Goal: Task Accomplishment & Management: Manage account settings

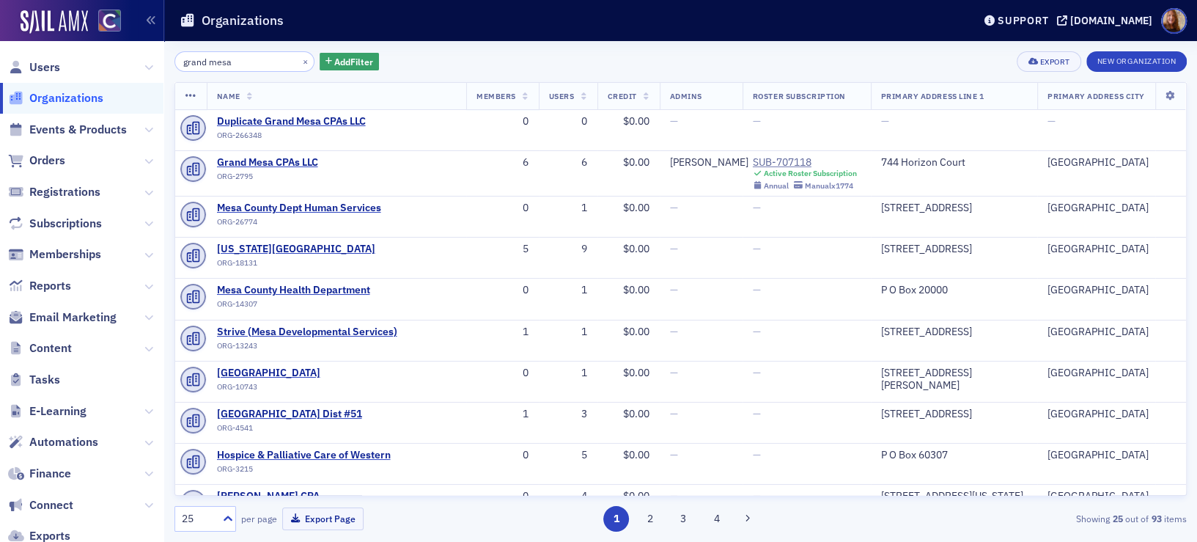
scroll to position [658, 0]
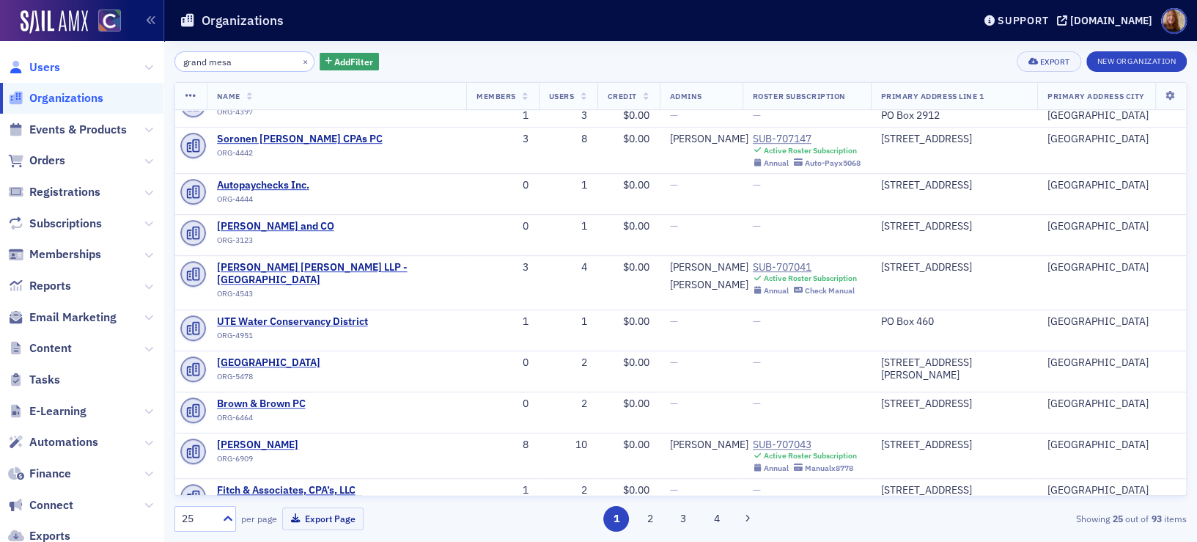
click at [55, 65] on span "Users" at bounding box center [44, 67] width 31 height 16
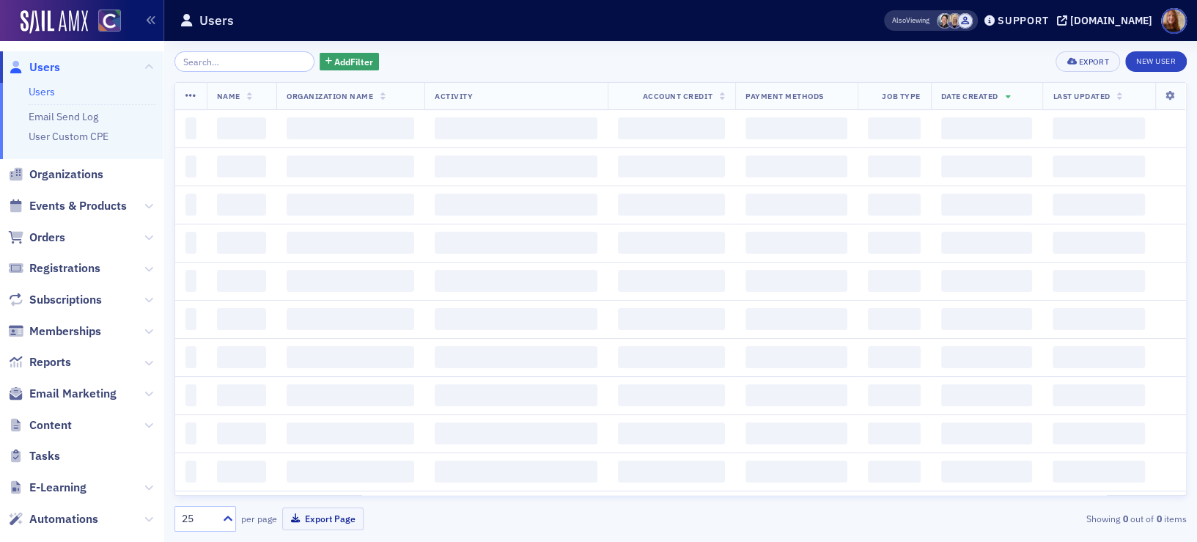
click at [215, 64] on input "search" at bounding box center [244, 61] width 140 height 21
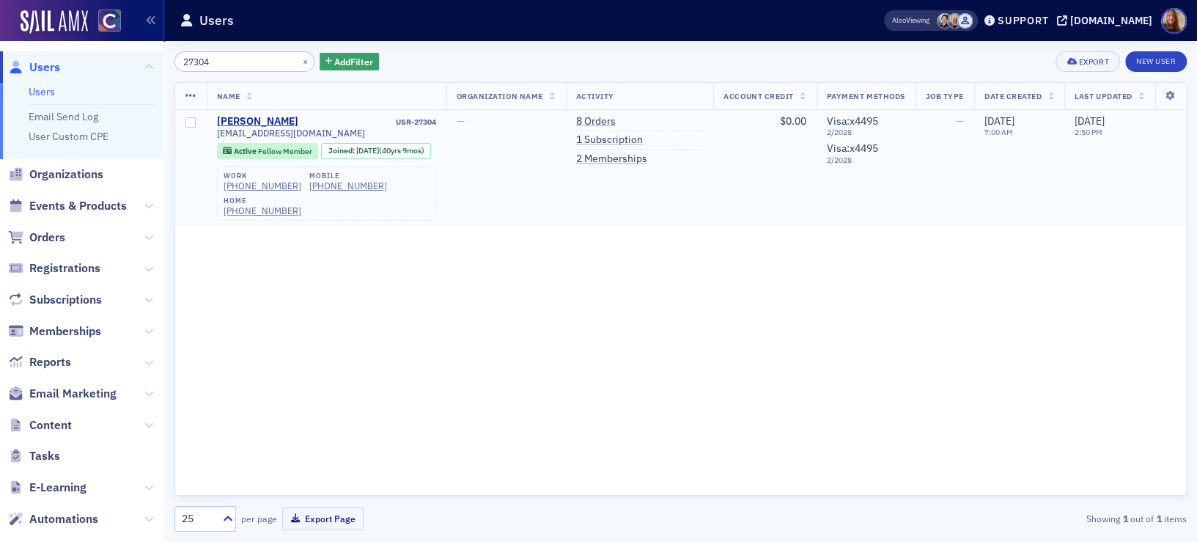
type input "27304"
click at [601, 139] on link "1 Subscription" at bounding box center [609, 139] width 67 height 13
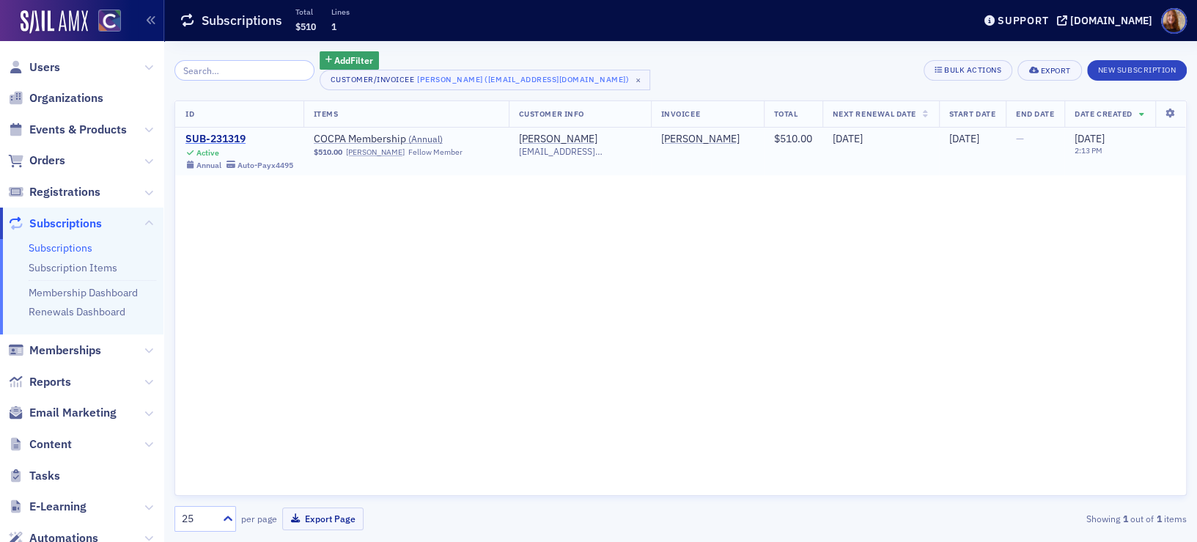
click at [227, 136] on div "SUB-231319" at bounding box center [239, 139] width 108 height 13
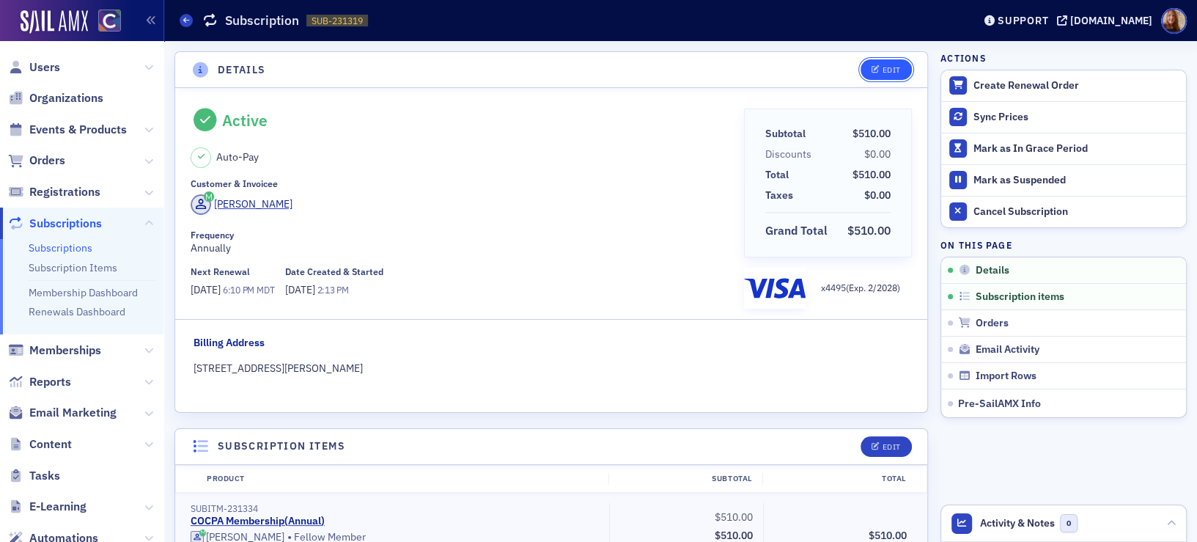
click at [884, 66] on div "Edit" at bounding box center [891, 70] width 18 height 8
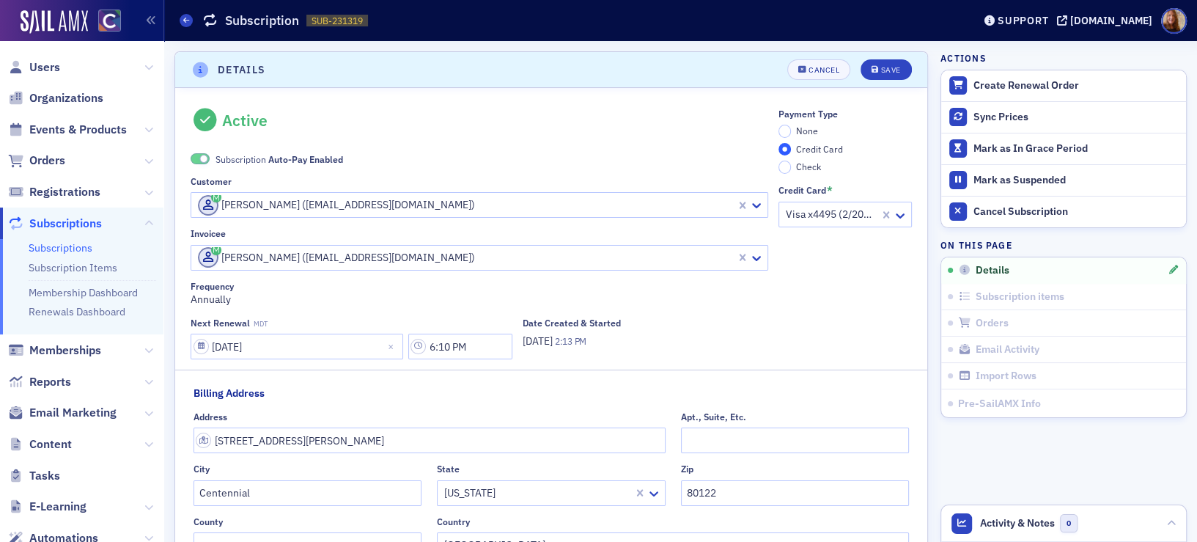
scroll to position [2, 0]
click at [798, 126] on span "None" at bounding box center [807, 128] width 22 height 12
click at [792, 126] on input "None" at bounding box center [784, 128] width 13 height 13
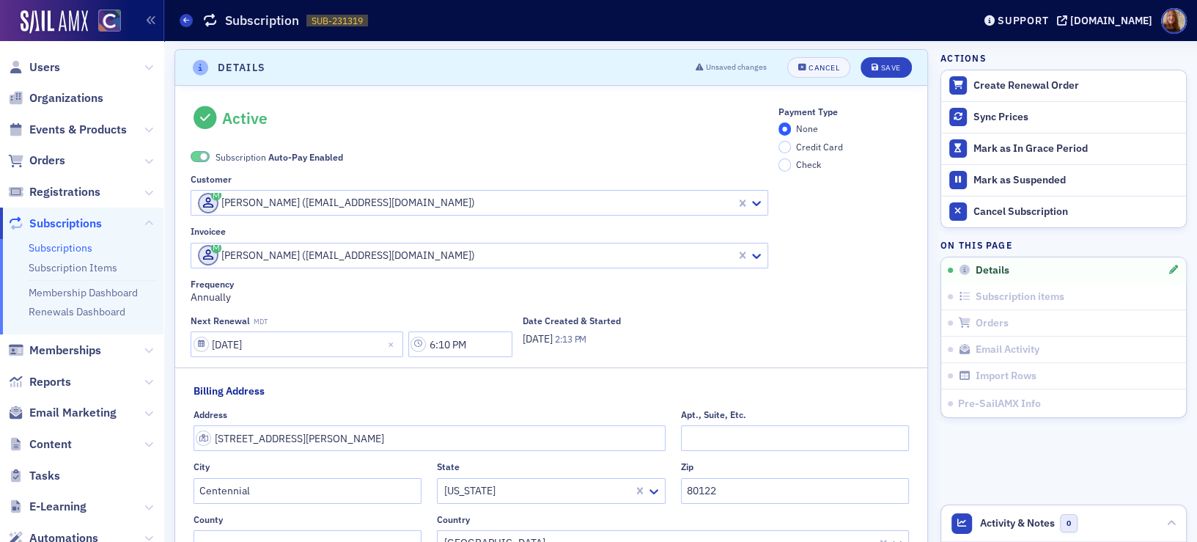
click at [230, 152] on span "Subscription Auto-Pay Enabled" at bounding box center [280, 156] width 128 height 13
click at [883, 65] on div "Save" at bounding box center [890, 68] width 20 height 8
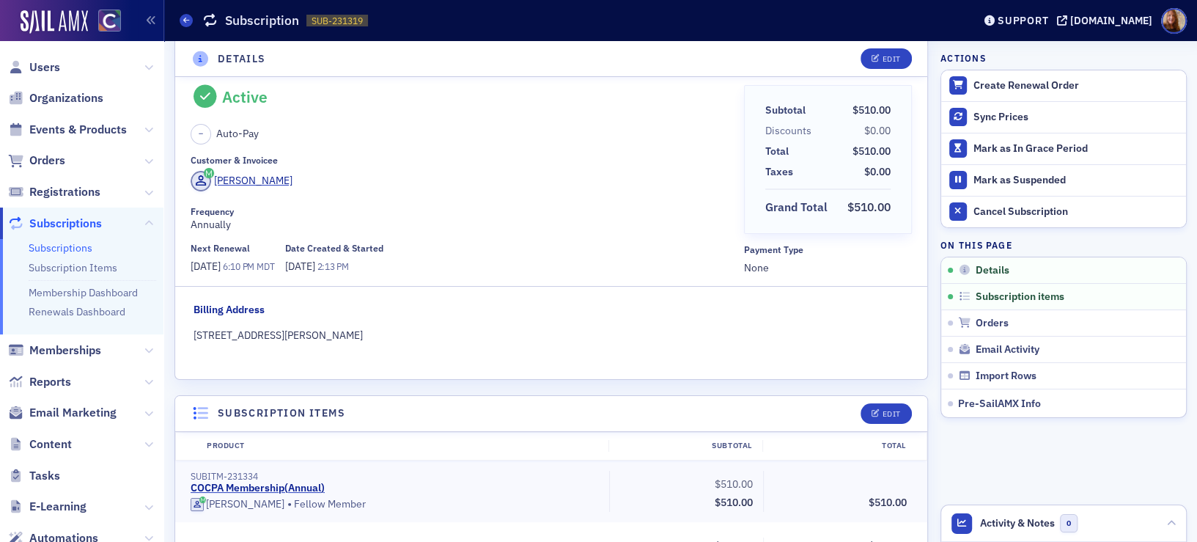
scroll to position [0, 0]
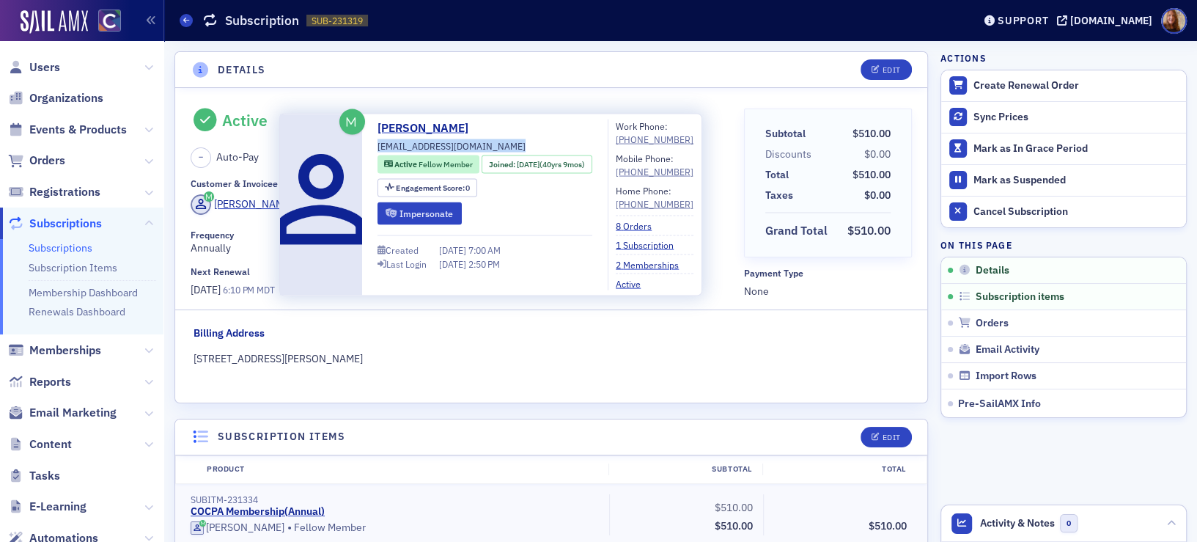
drag, startPoint x: 483, startPoint y: 144, endPoint x: 371, endPoint y: 150, distance: 112.3
click at [371, 150] on div "Rose Robeson roserobeson@gmail.com Active Fellow Member Joined : 11/14/1984 (40…" at bounding box center [490, 204] width 406 height 171
copy div "roserobeson@gmail.com"
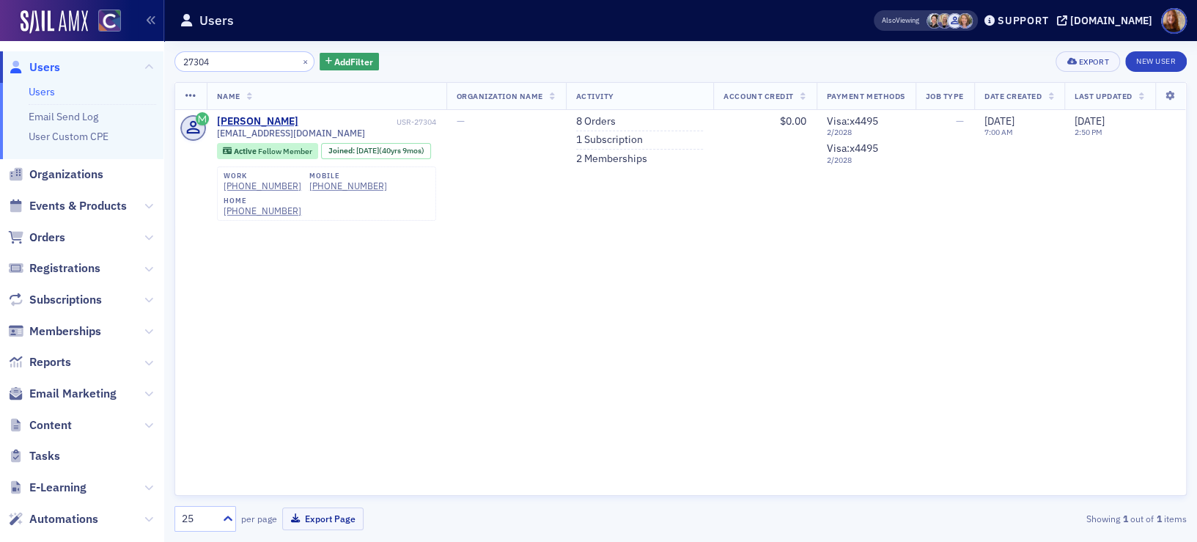
click at [37, 89] on link "Users" at bounding box center [42, 91] width 26 height 13
click at [192, 60] on input "27304" at bounding box center [244, 61] width 140 height 21
click at [193, 60] on input "27304" at bounding box center [244, 61] width 140 height 21
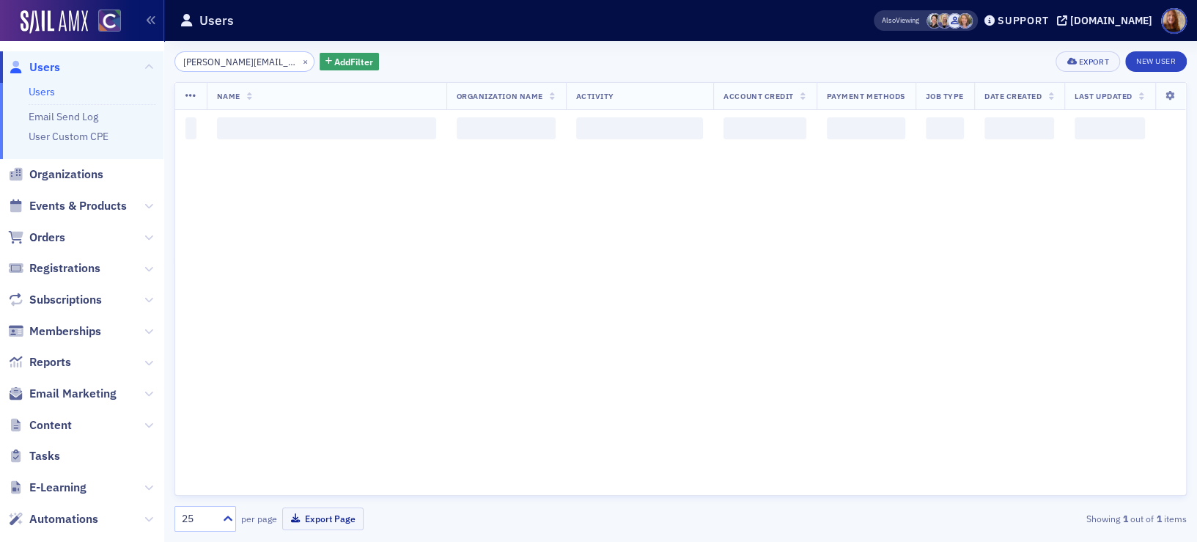
scroll to position [0, 10]
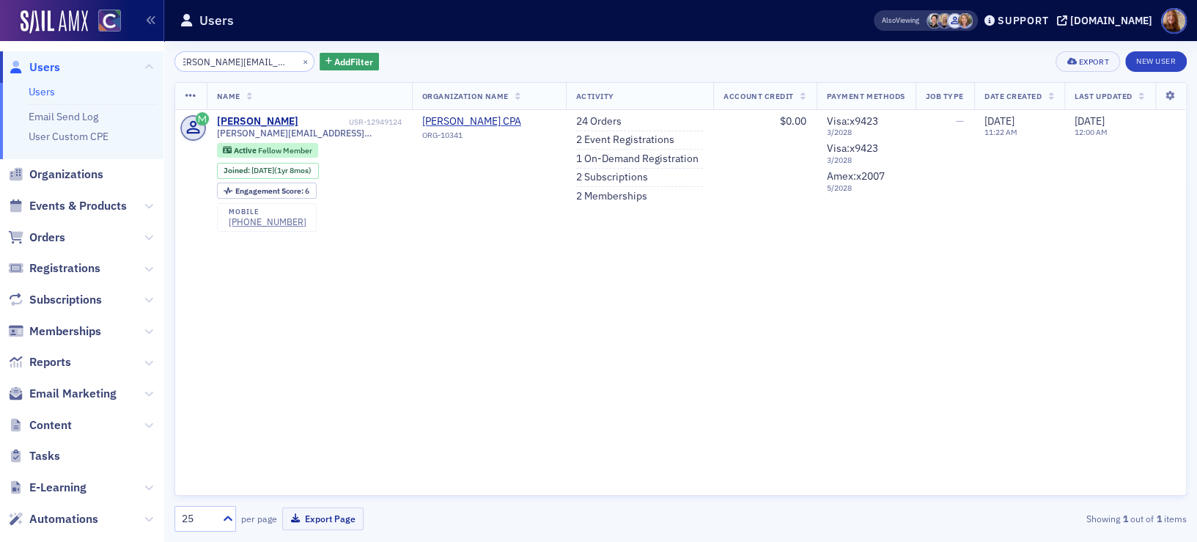
type input "[PERSON_NAME][EMAIL_ADDRESS][DOMAIN_NAME]"
click at [613, 179] on link "2 Subscriptions" at bounding box center [612, 177] width 72 height 13
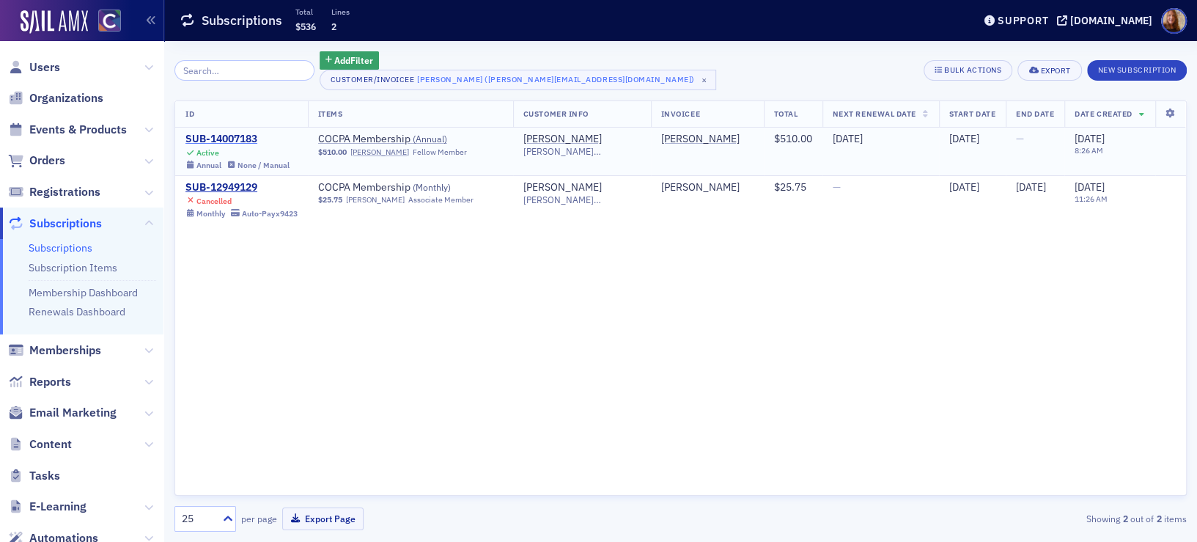
click at [244, 139] on div "SUB-14007183" at bounding box center [237, 139] width 104 height 13
click at [819, 323] on div "ID Items Customer Info Invoicee Total Next Renewal Date Start Date End Date Dat…" at bounding box center [680, 298] width 1012 height 396
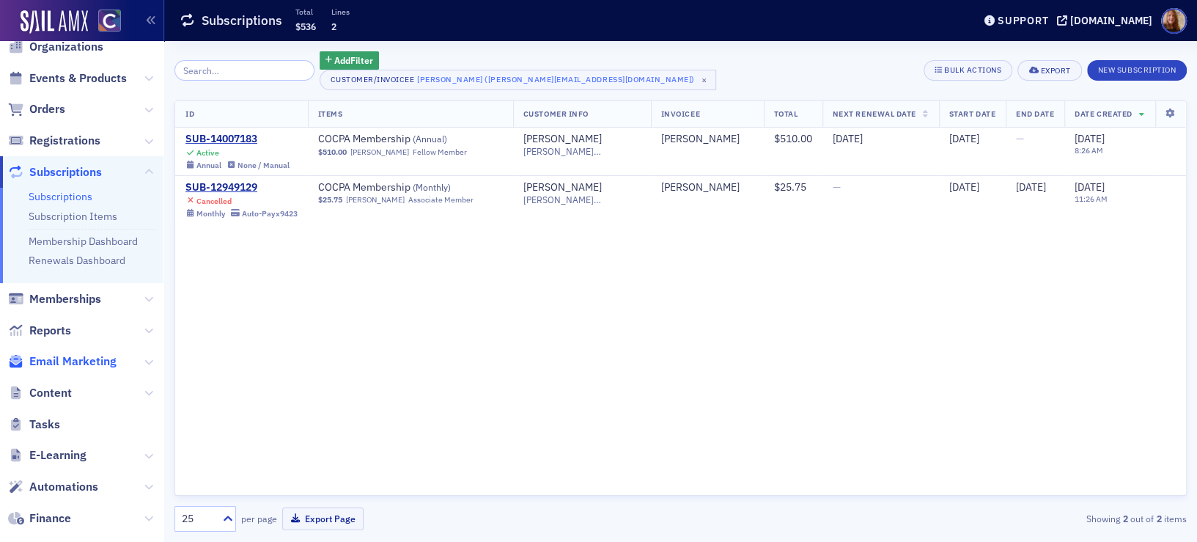
scroll to position [103, 0]
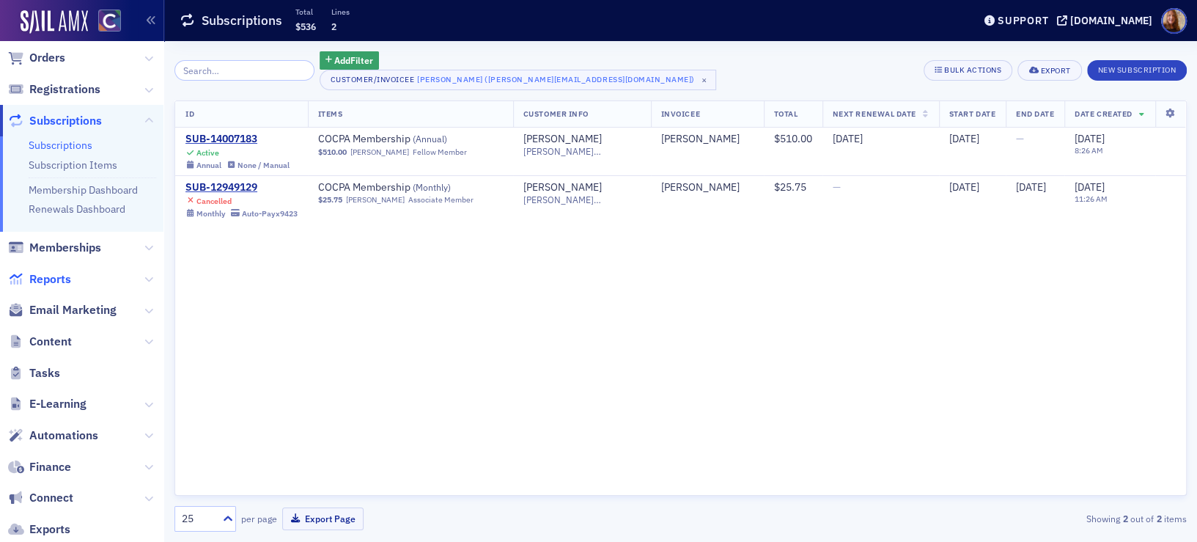
click at [55, 278] on span "Reports" at bounding box center [50, 279] width 42 height 16
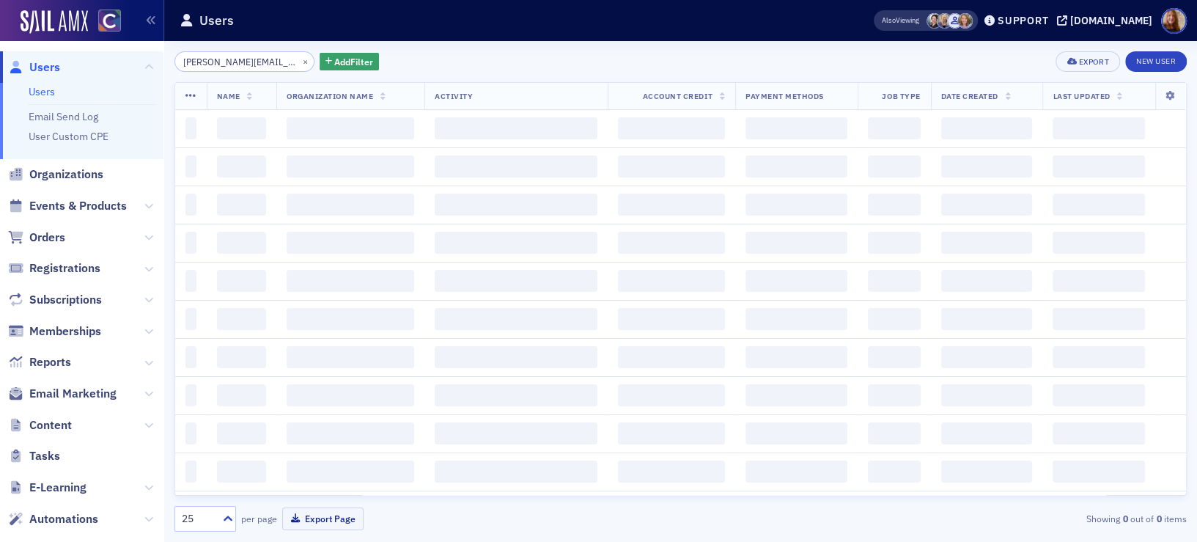
scroll to position [0, 10]
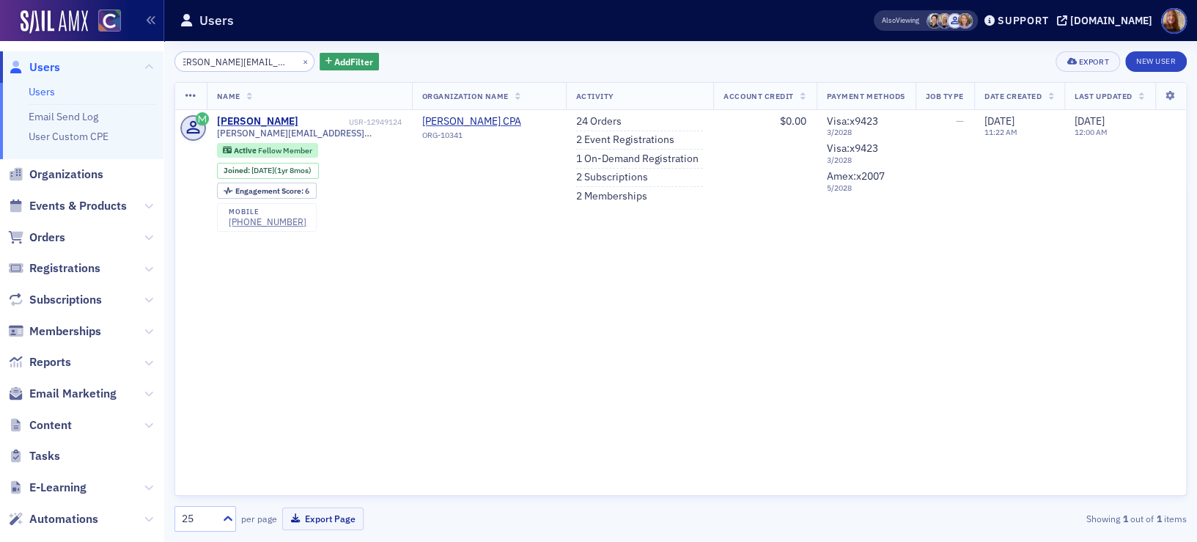
click at [219, 59] on input "[PERSON_NAME][EMAIL_ADDRESS][DOMAIN_NAME]" at bounding box center [244, 61] width 140 height 21
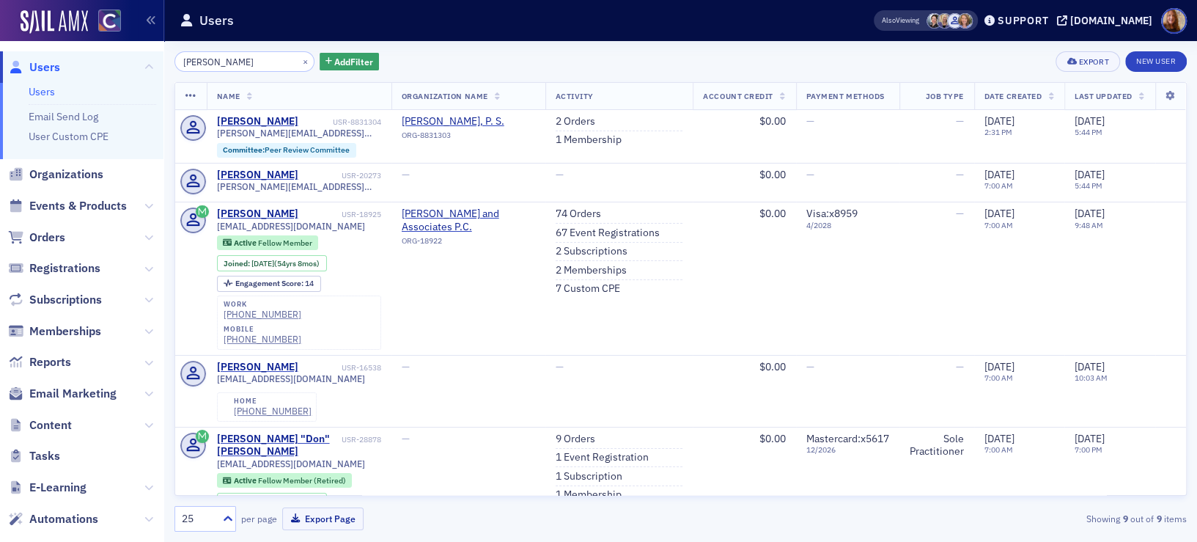
type input "[PERSON_NAME]"
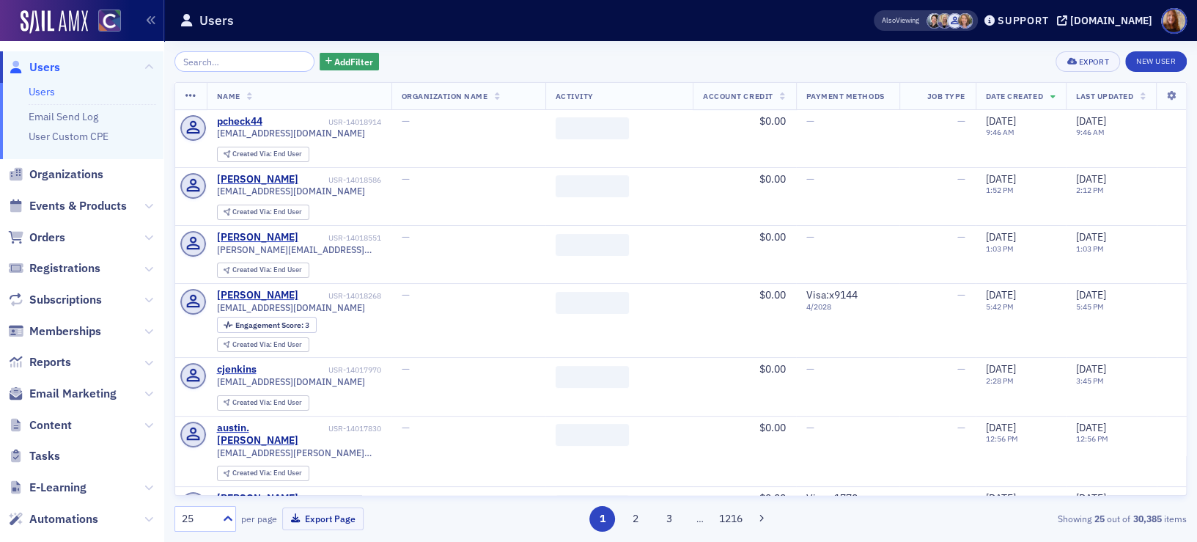
click at [251, 65] on input "search" at bounding box center [244, 61] width 140 height 21
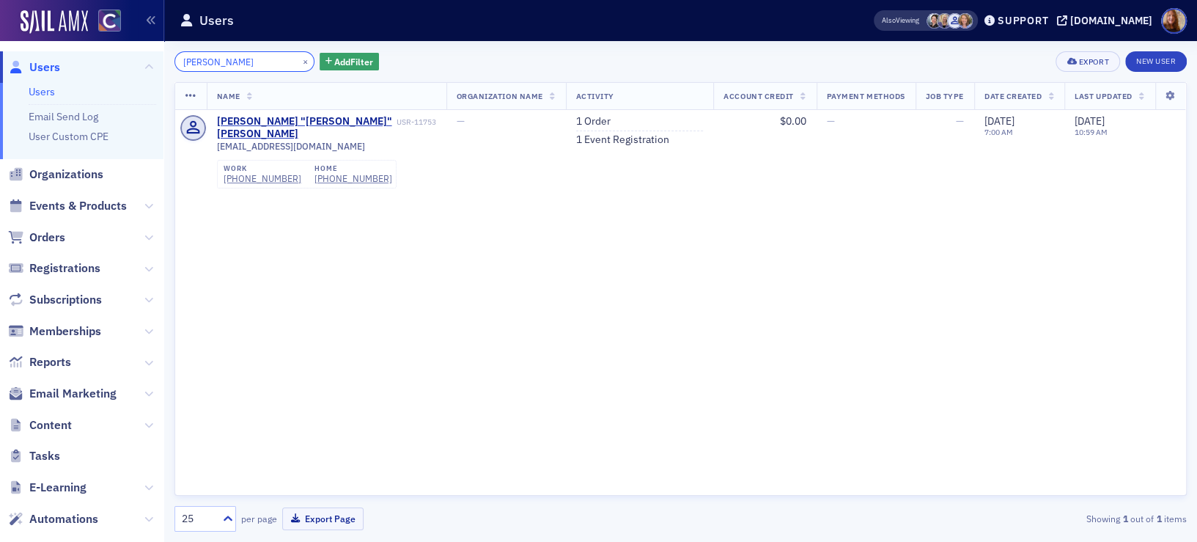
click at [199, 63] on input "robson" at bounding box center [244, 61] width 140 height 21
click at [196, 62] on input "robson" at bounding box center [244, 61] width 140 height 21
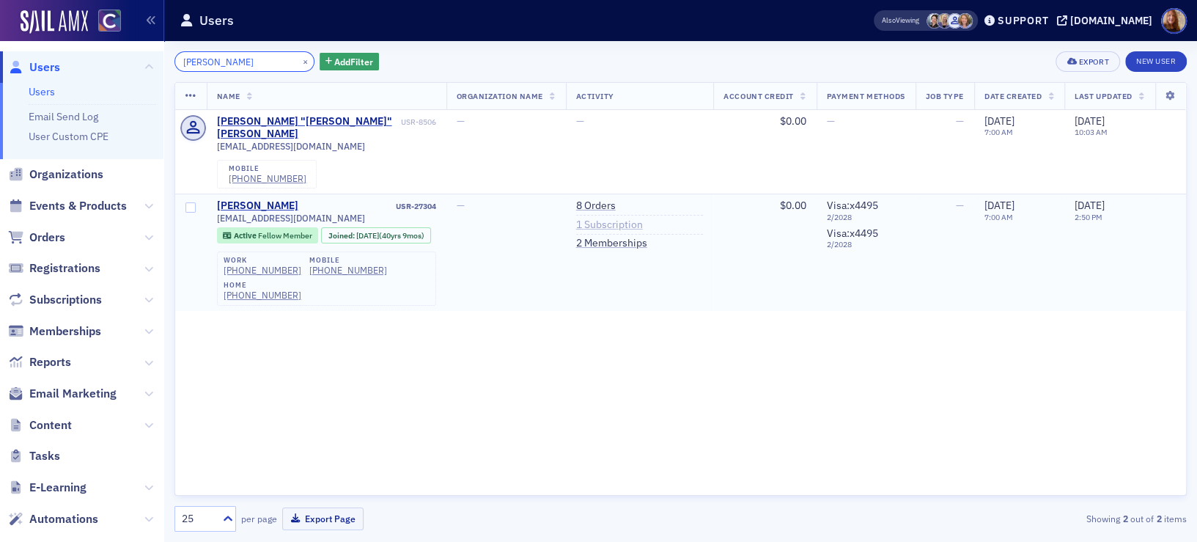
type input "robeson"
click at [601, 218] on link "1 Subscription" at bounding box center [609, 224] width 67 height 13
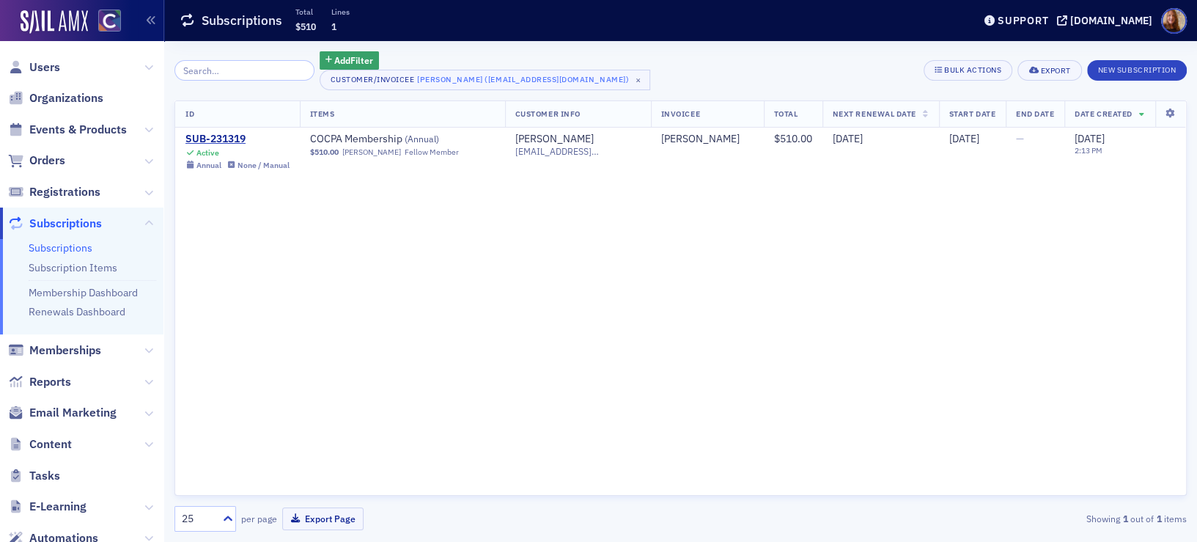
click at [825, 267] on div "ID Items Customer Info Invoicee Total Next Renewal Date Start Date End Date Dat…" at bounding box center [680, 298] width 1012 height 396
click at [1009, 298] on div "ID Items Customer Info Invoicee Total Next Renewal Date Start Date End Date Dat…" at bounding box center [680, 298] width 1012 height 396
click at [676, 330] on div "ID Items Customer Info Invoicee Total Next Renewal Date Start Date End Date Dat…" at bounding box center [680, 298] width 1012 height 396
click at [228, 138] on div "SUB-231319" at bounding box center [237, 139] width 104 height 13
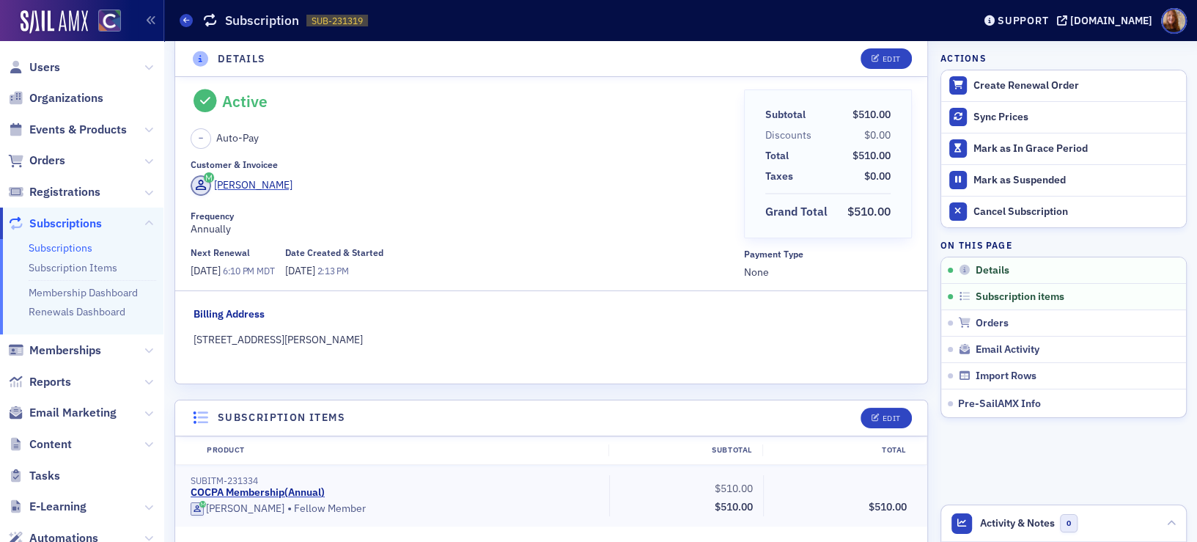
scroll to position [21, 0]
click at [882, 415] on div "Edit" at bounding box center [891, 417] width 18 height 8
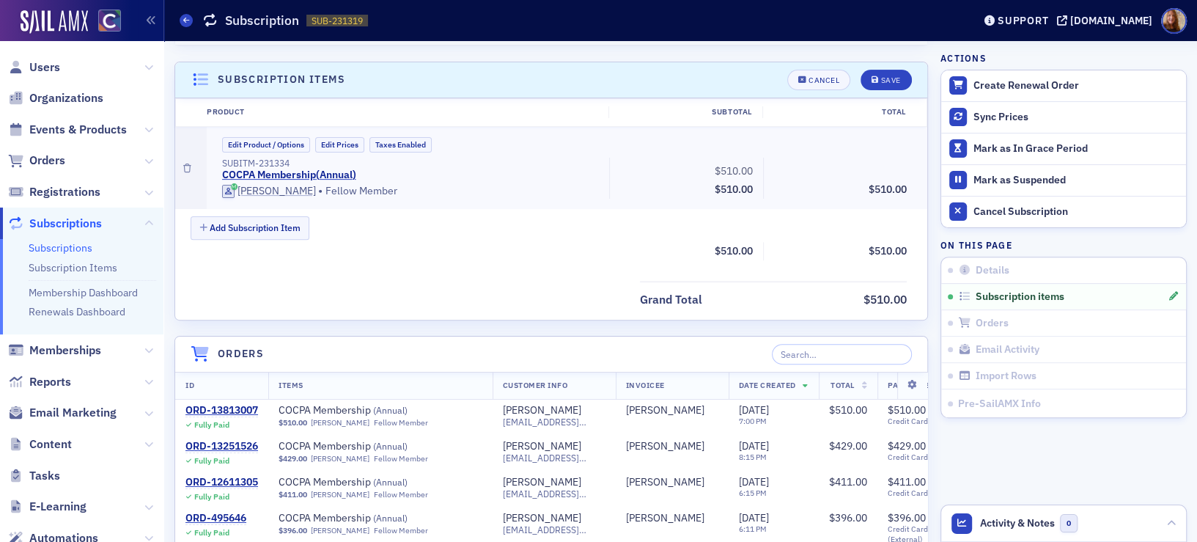
scroll to position [369, 0]
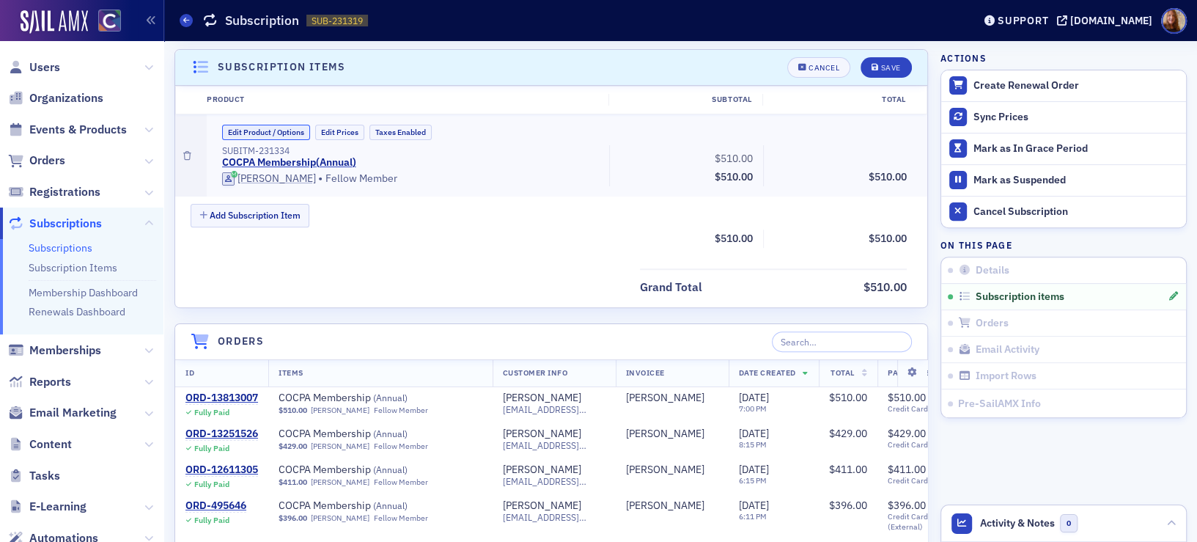
click at [264, 133] on button "Edit Product / Options" at bounding box center [266, 132] width 88 height 15
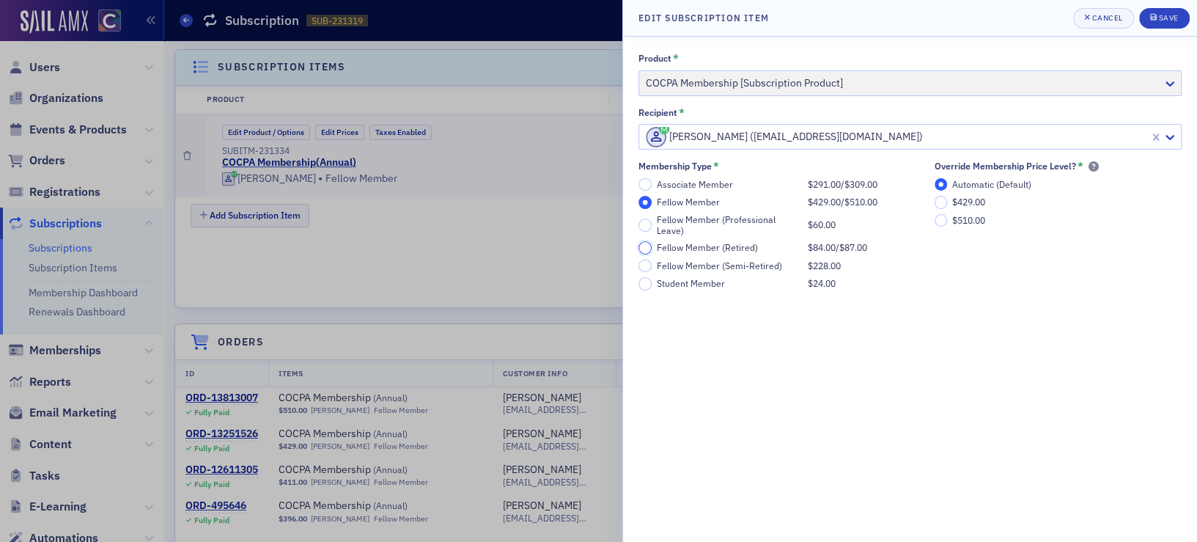
click at [647, 245] on input "Fellow Member (Retired) $84.00 / $87.00" at bounding box center [644, 247] width 13 height 13
click at [1179, 21] on button "Save" at bounding box center [1164, 18] width 51 height 21
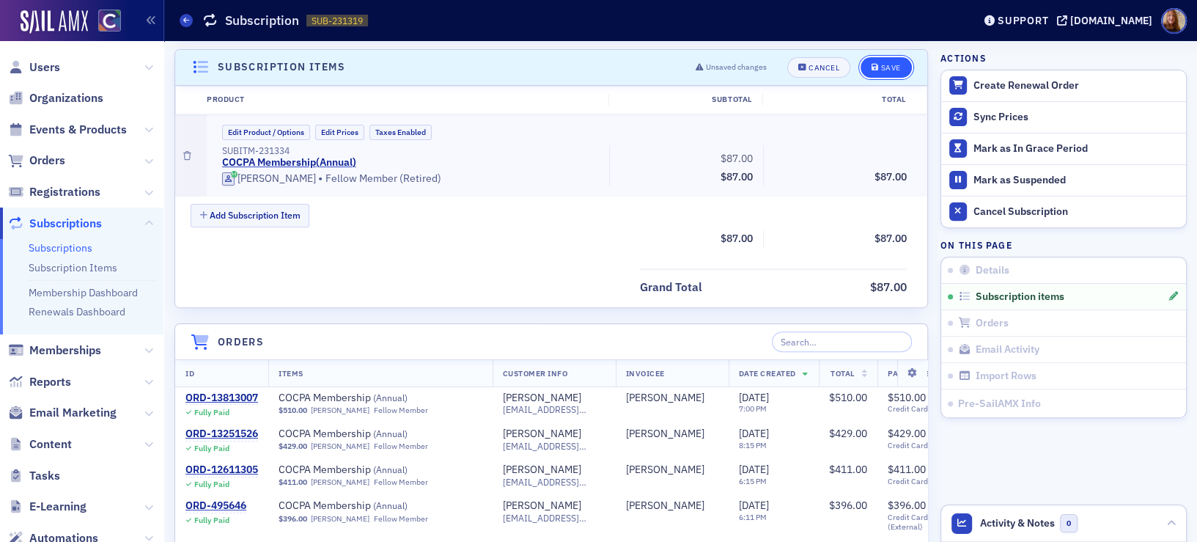
click at [872, 72] on button "Save" at bounding box center [886, 67] width 51 height 21
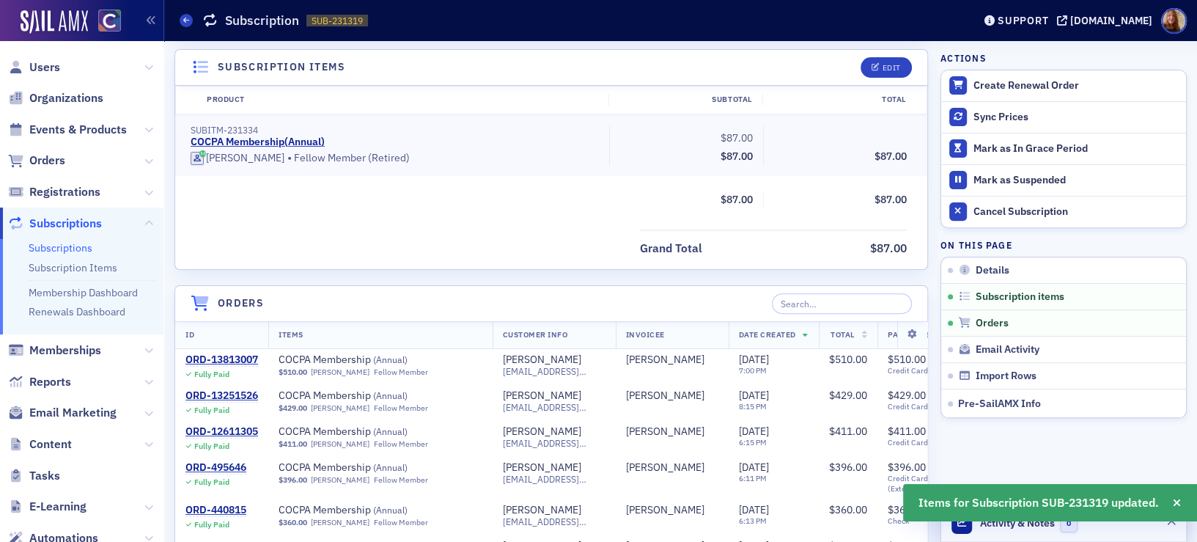
click at [1100, 526] on header "Activity & Notes 0" at bounding box center [1063, 523] width 245 height 37
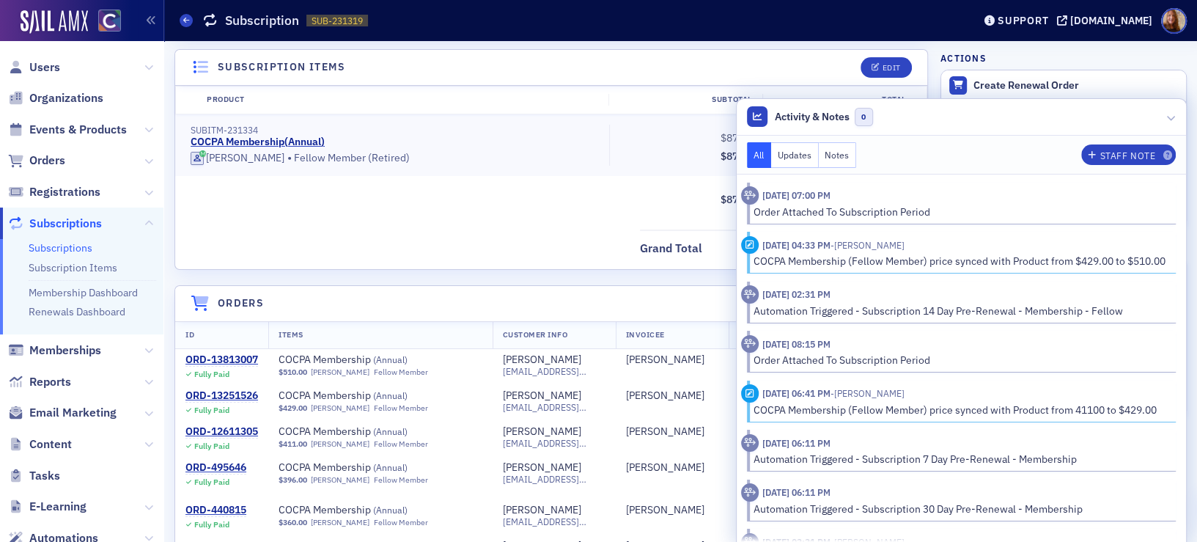
click at [822, 155] on button "Notes" at bounding box center [838, 155] width 38 height 26
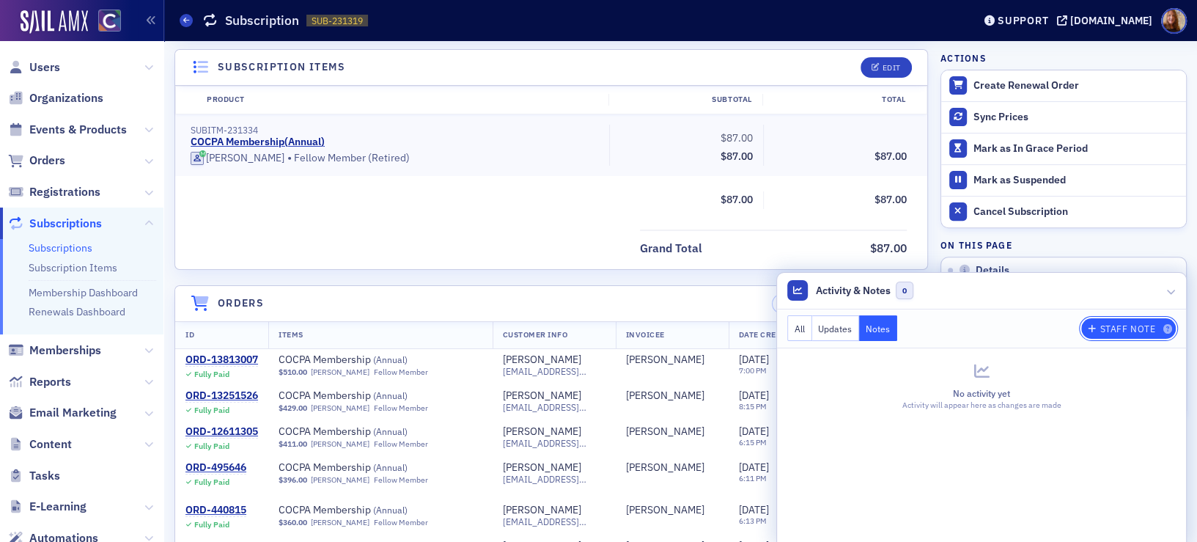
click at [1100, 329] on div "Staff Note" at bounding box center [1128, 329] width 56 height 8
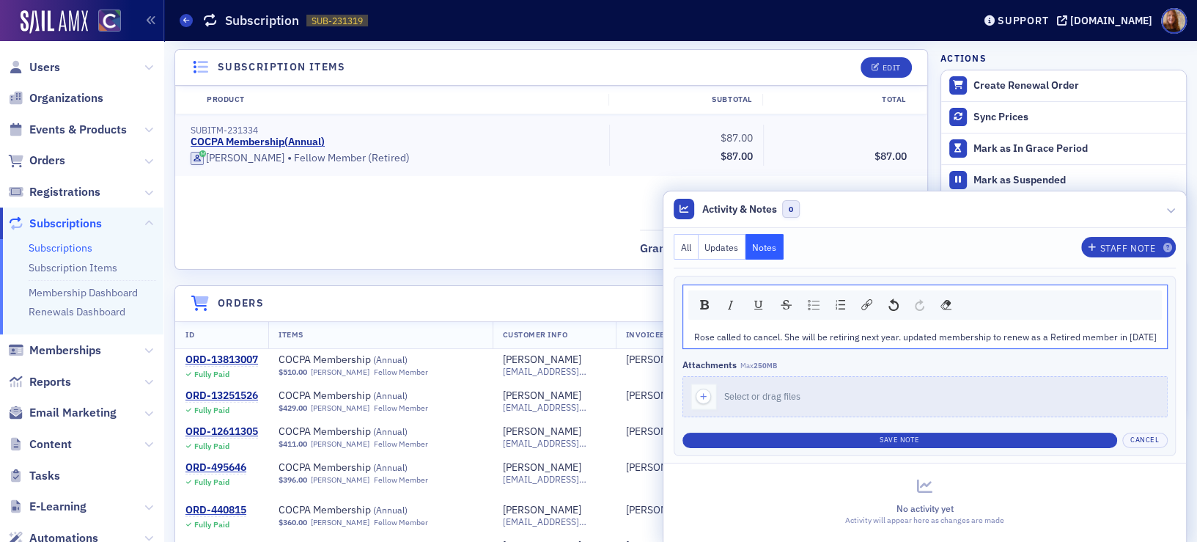
click at [888, 340] on span "Rose called to cancel. She will be retiring next year. updated membership to re…" at bounding box center [925, 337] width 463 height 12
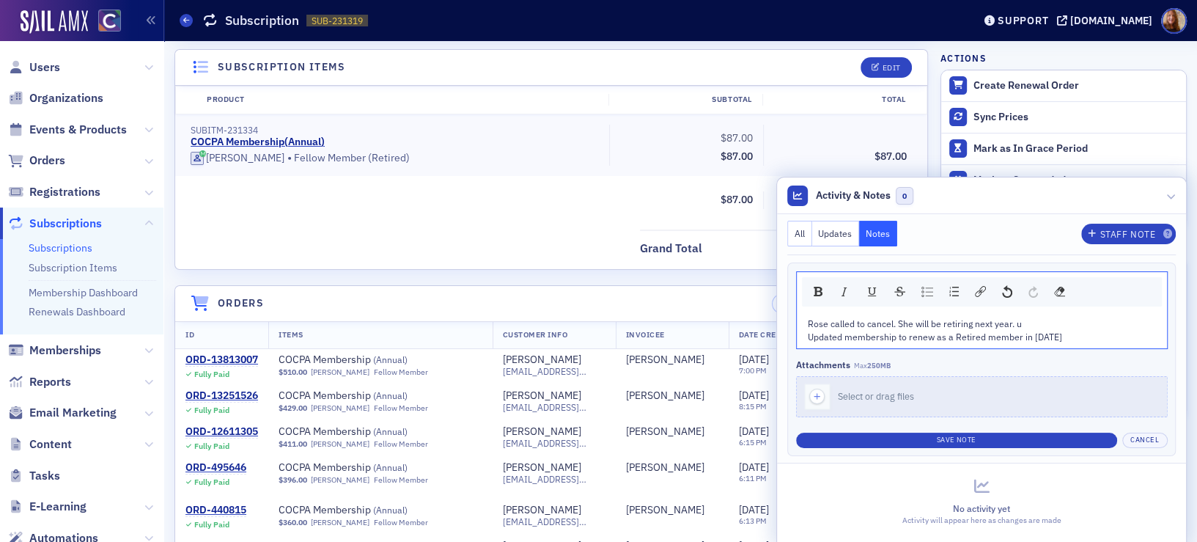
click at [1028, 323] on div "Rose called to cancel. She will be retiring next year. u" at bounding box center [982, 323] width 349 height 13
click at [984, 433] on button "Save Note" at bounding box center [956, 439] width 321 height 15
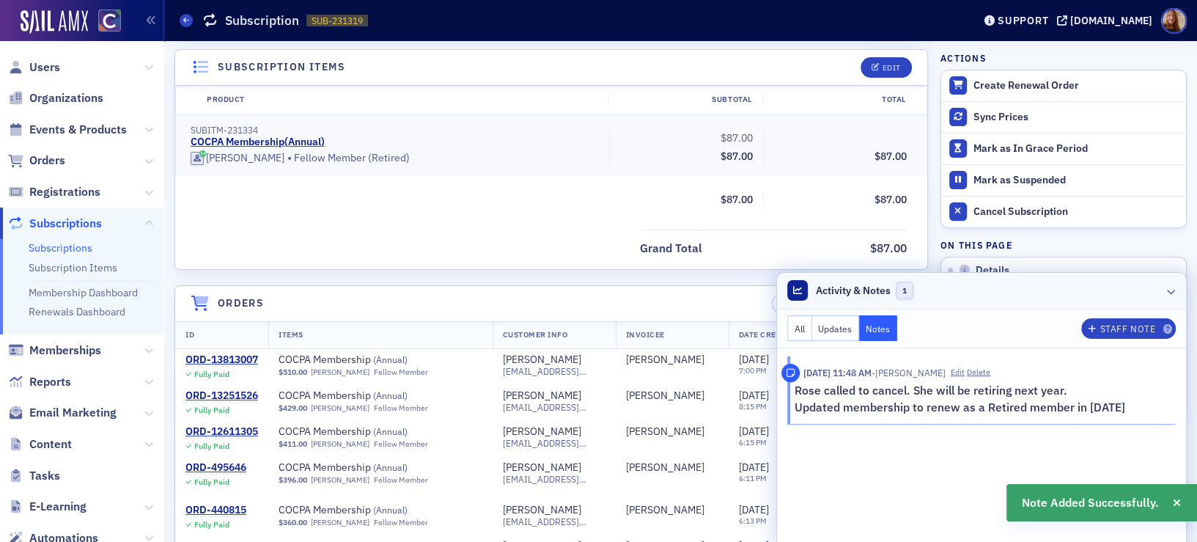
click at [1042, 290] on header "Activity & Notes 1" at bounding box center [981, 291] width 409 height 37
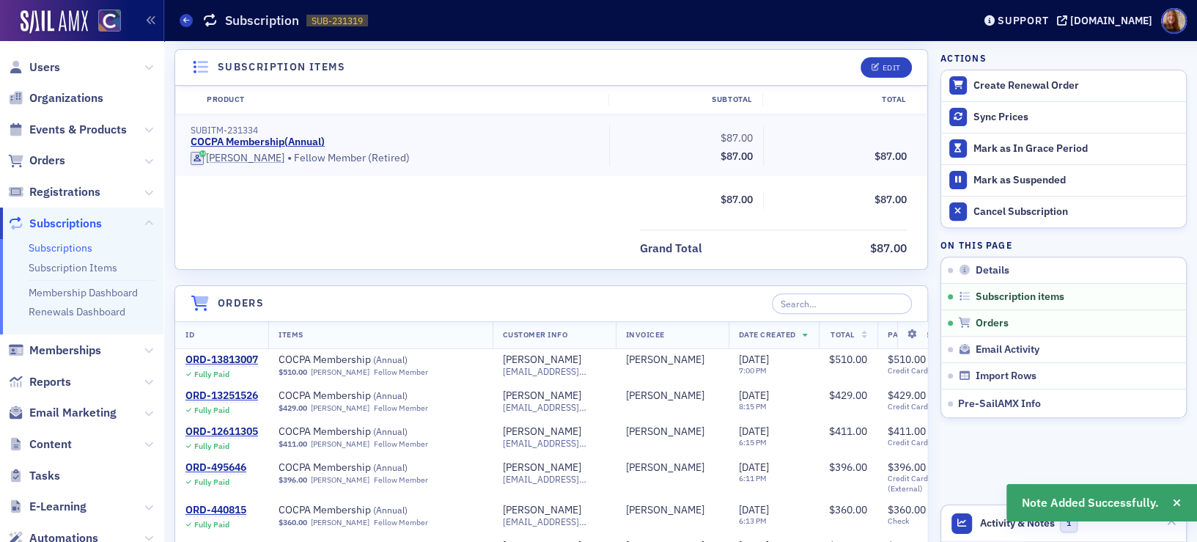
click at [470, 146] on div "COCPA Membership ( Annual )" at bounding box center [395, 142] width 408 height 13
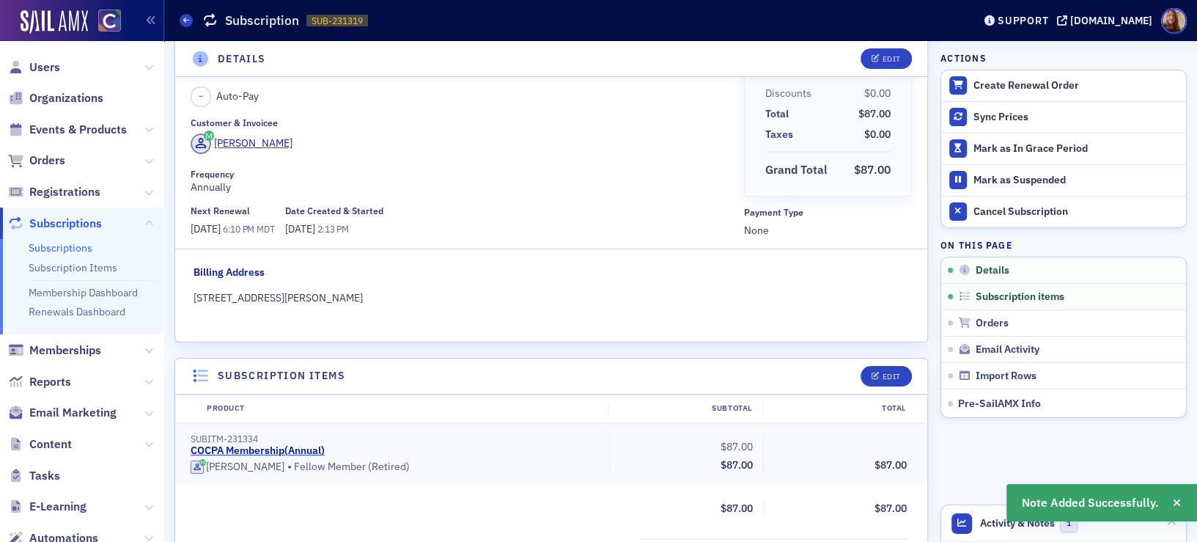
scroll to position [0, 0]
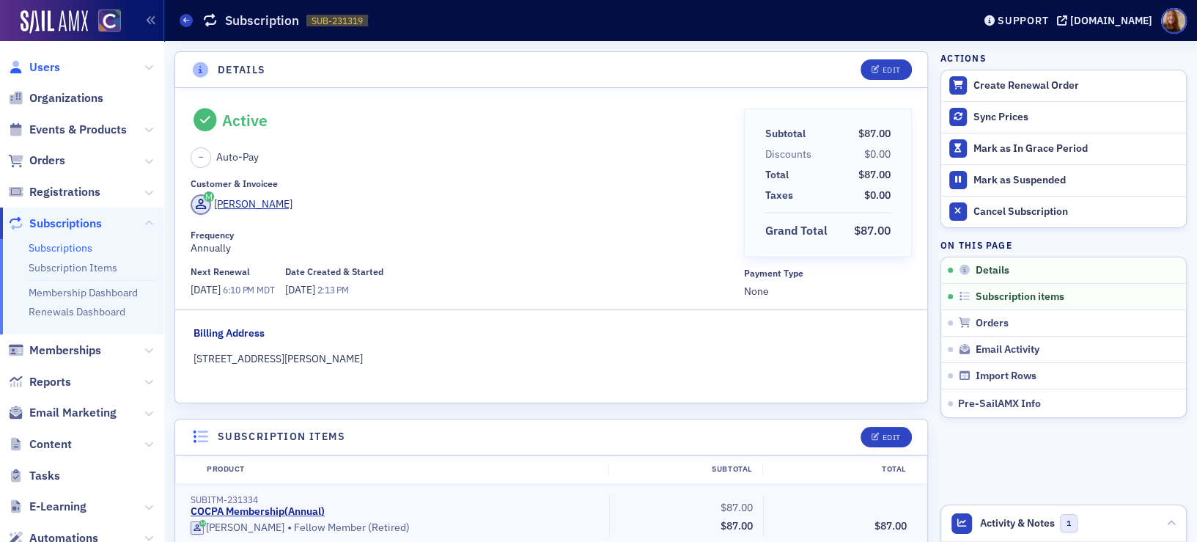
click at [48, 62] on span "Users" at bounding box center [44, 67] width 31 height 16
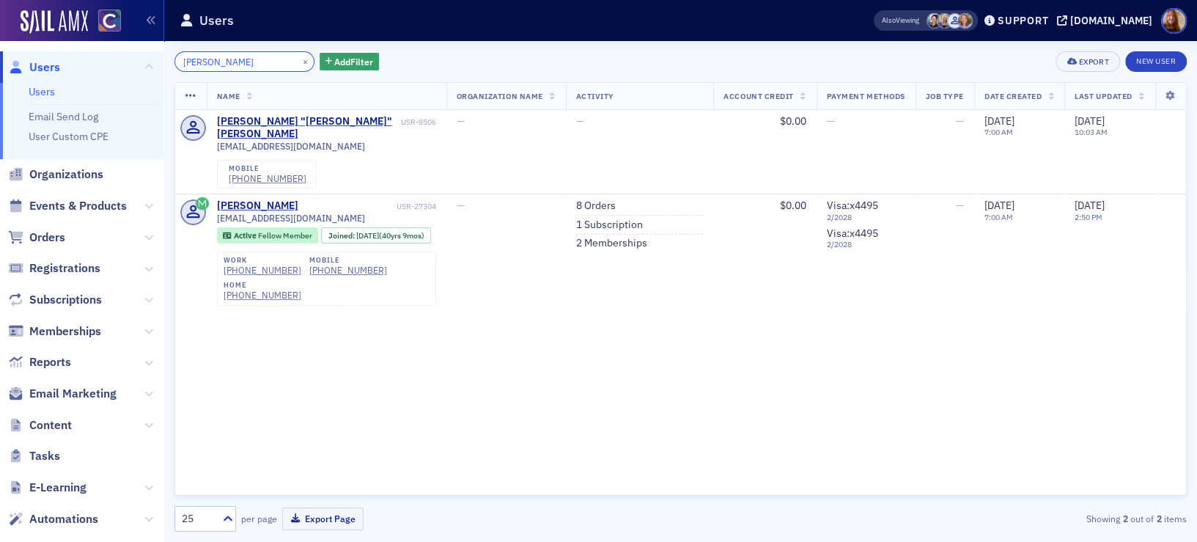
click at [200, 62] on input "robeson" at bounding box center [244, 61] width 140 height 21
click at [217, 66] on input "robeson" at bounding box center [244, 61] width 140 height 21
click at [299, 64] on button "×" at bounding box center [305, 60] width 13 height 13
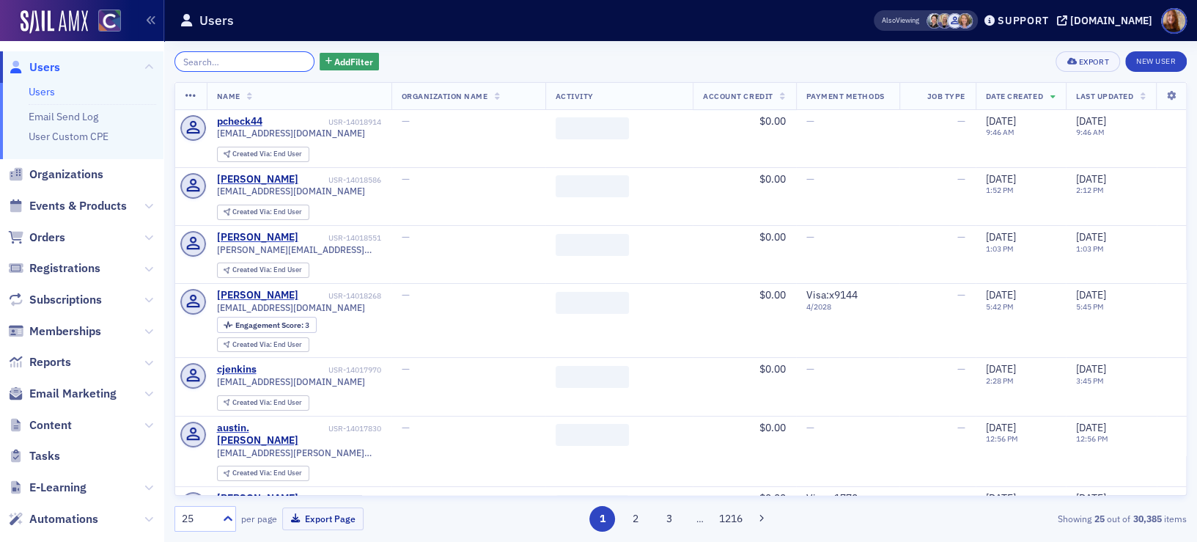
paste input "dan.callahan@dish.com"
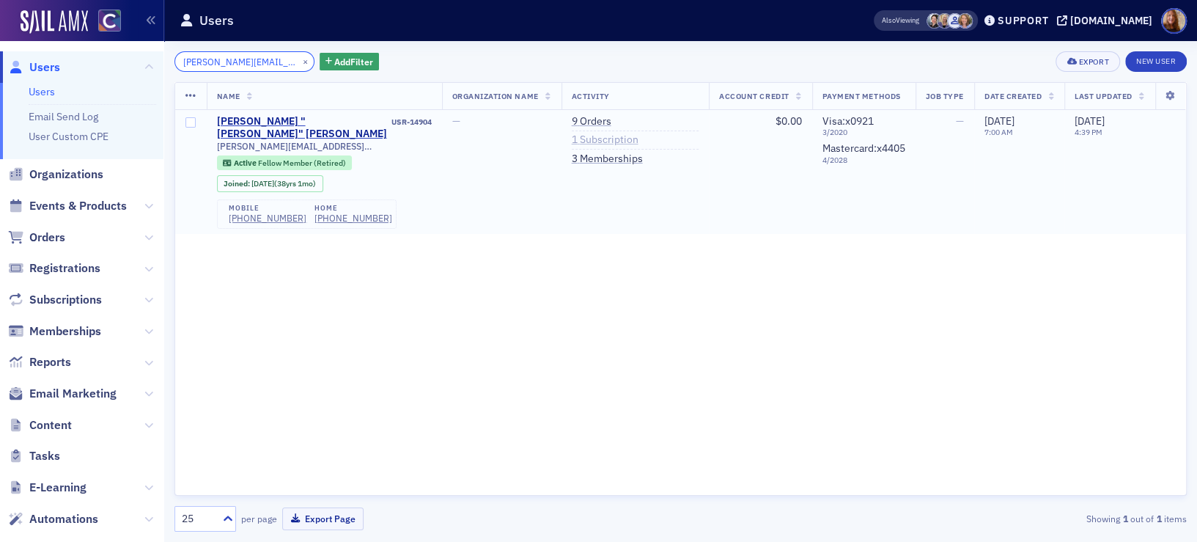
type input "dan.callahan@dish.com"
click at [598, 136] on link "1 Subscription" at bounding box center [605, 139] width 67 height 13
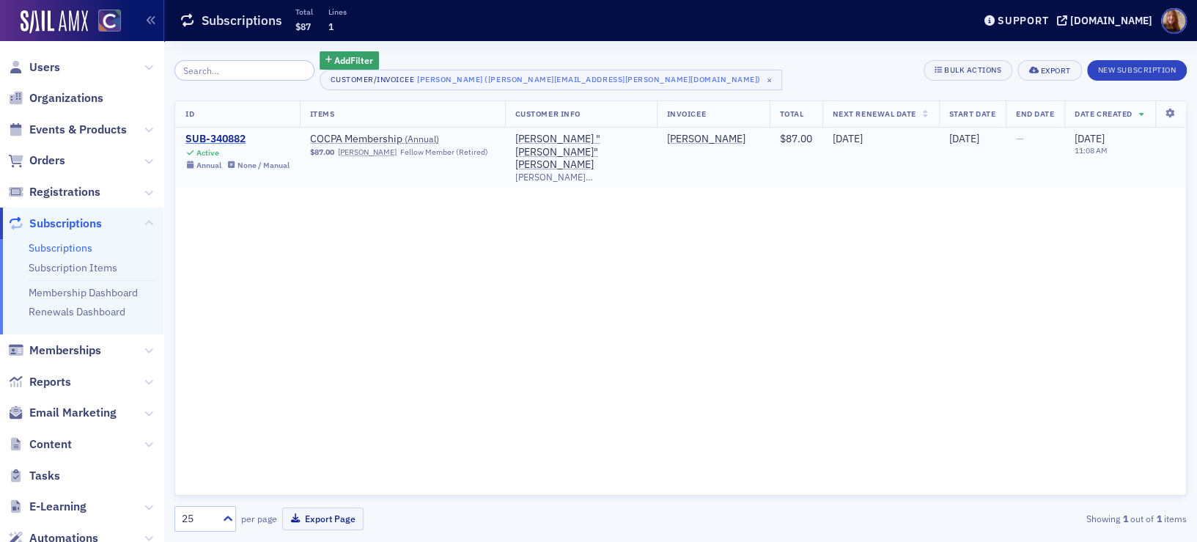
click at [231, 140] on div "SUB-340882" at bounding box center [237, 139] width 104 height 13
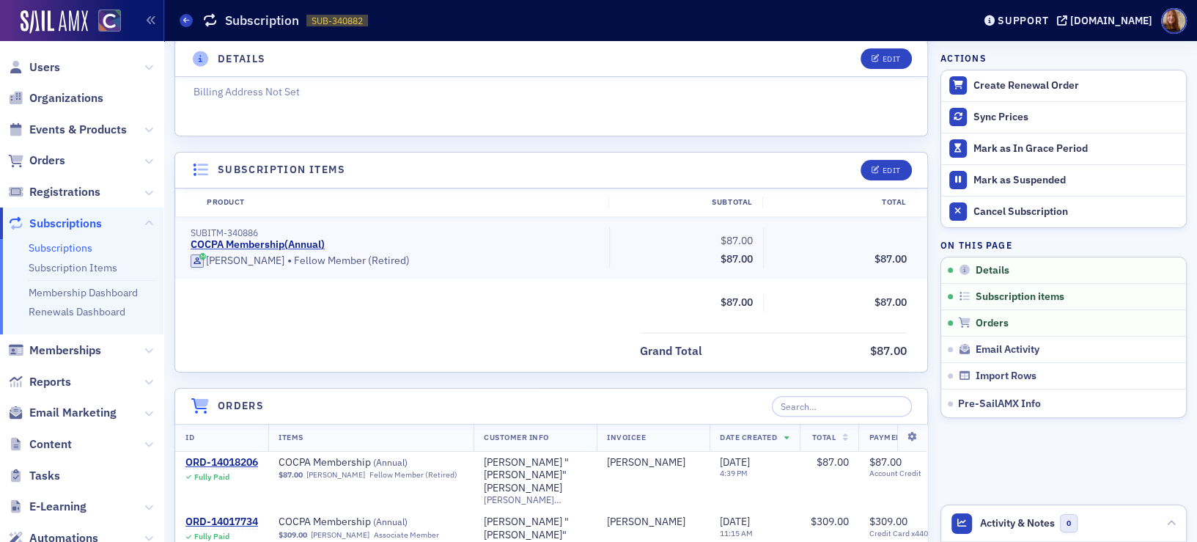
scroll to position [356, 0]
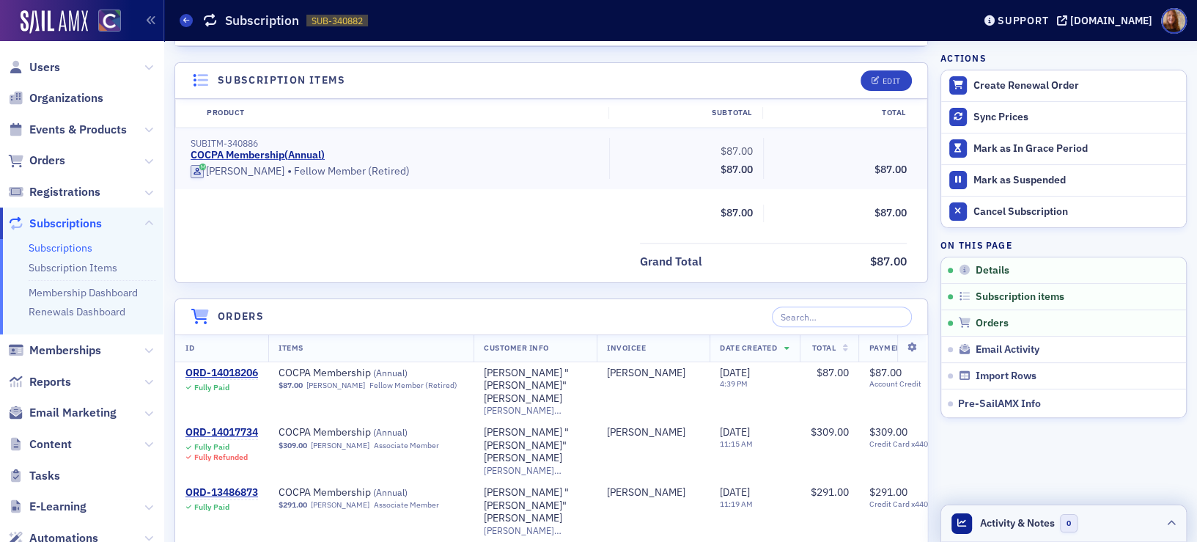
click at [1083, 522] on header "Activity & Notes 0" at bounding box center [1063, 523] width 245 height 37
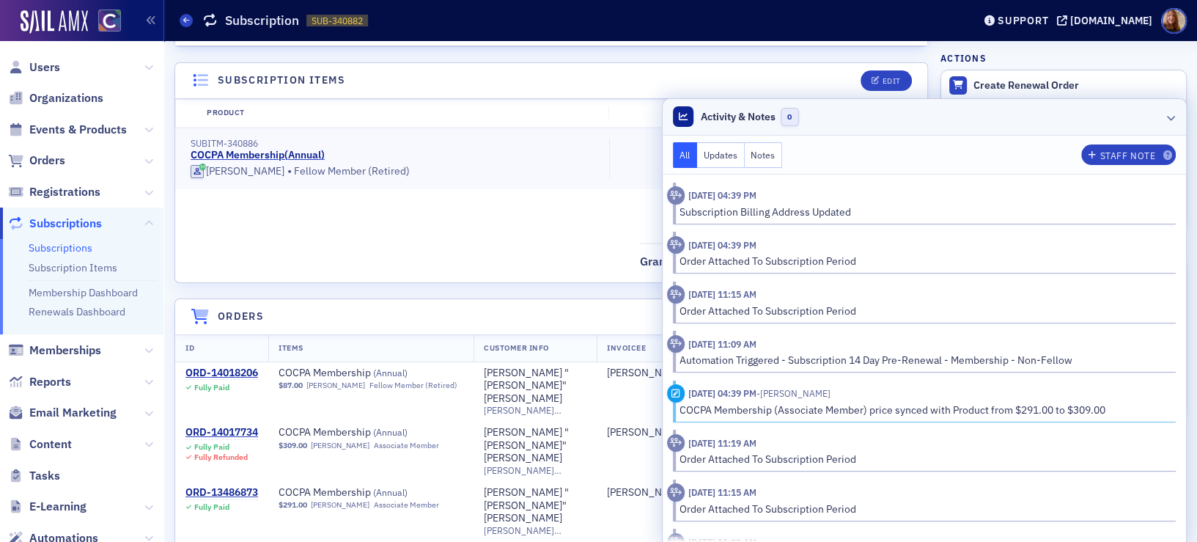
click at [912, 117] on header "Activity & Notes 0" at bounding box center [925, 117] width 524 height 37
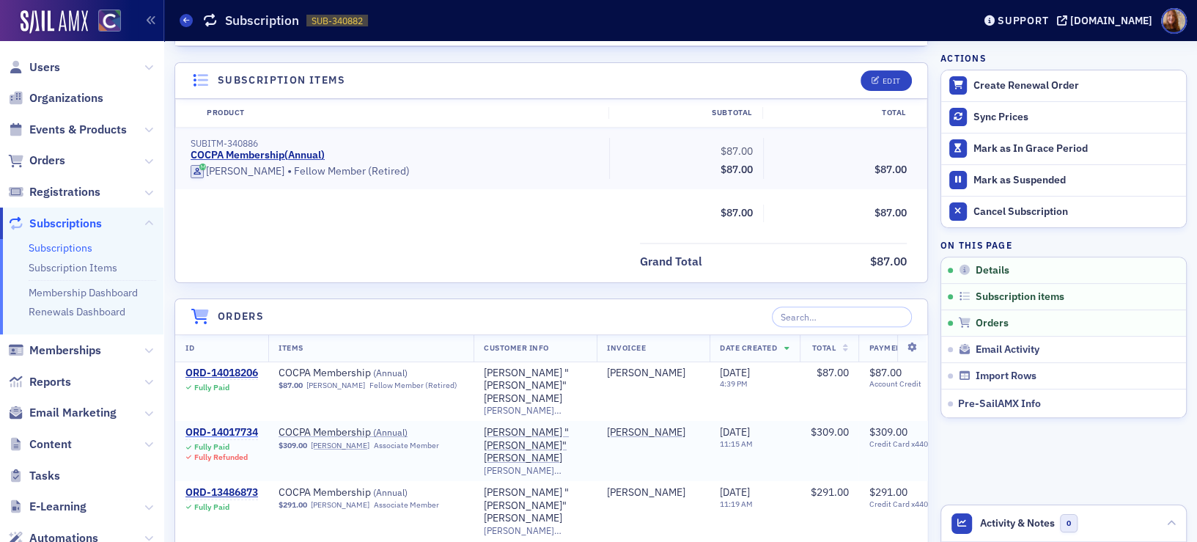
click at [226, 426] on div "ORD-14017734" at bounding box center [221, 432] width 73 height 13
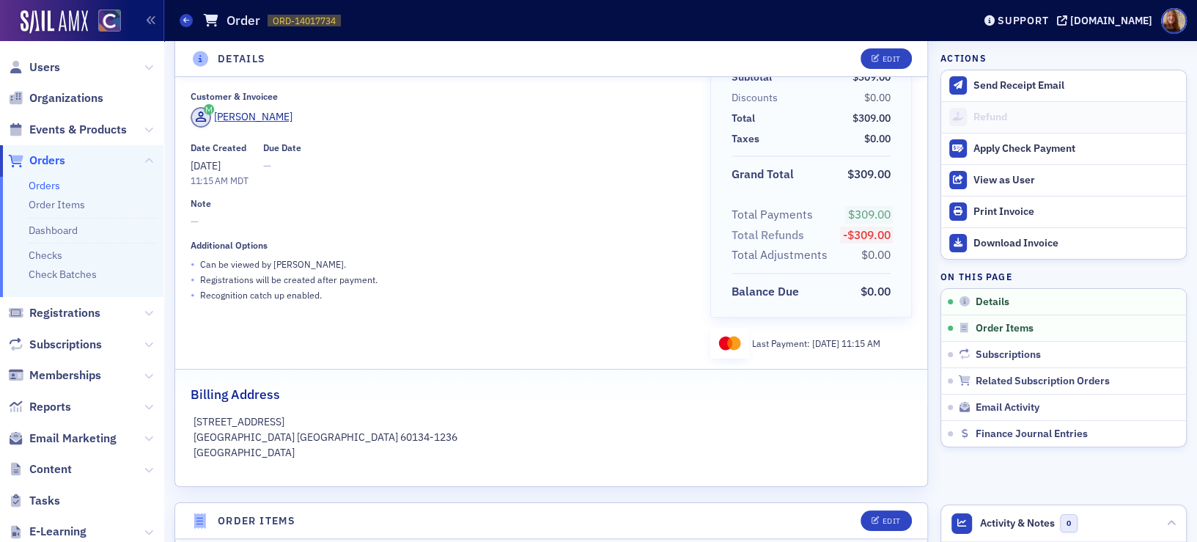
scroll to position [52, 0]
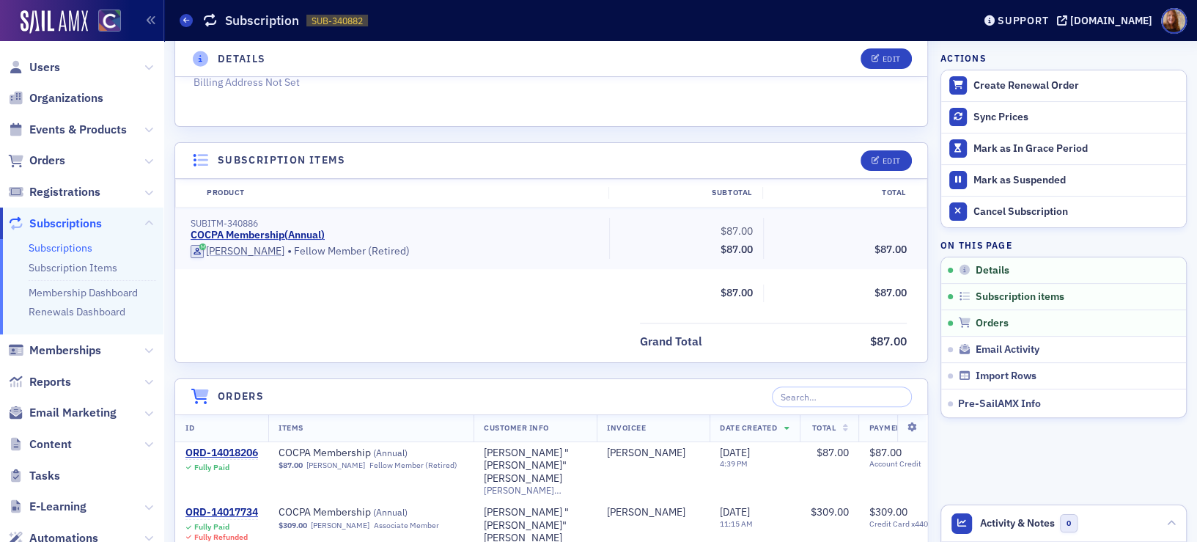
scroll to position [458, 0]
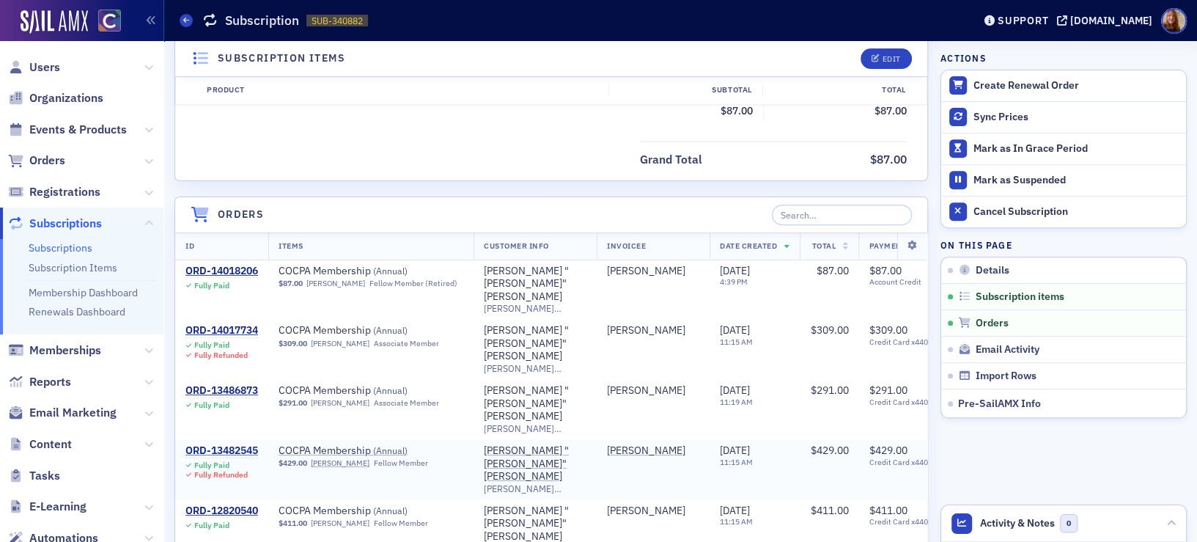
click at [233, 444] on div "ORD-13482545" at bounding box center [221, 450] width 73 height 13
click at [249, 444] on div "ORD-13482545" at bounding box center [221, 450] width 73 height 13
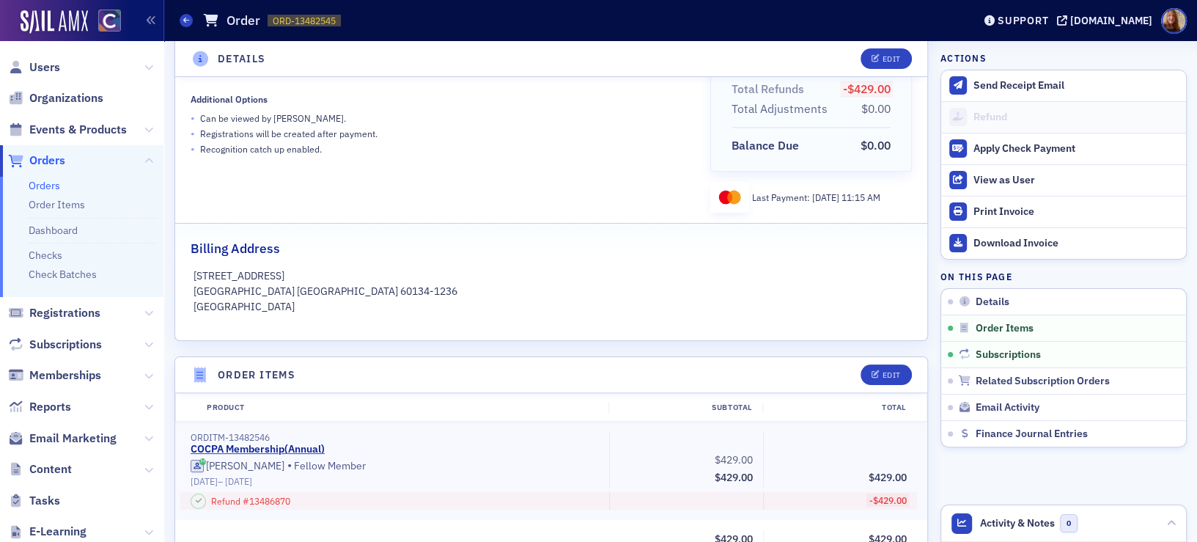
scroll to position [651, 0]
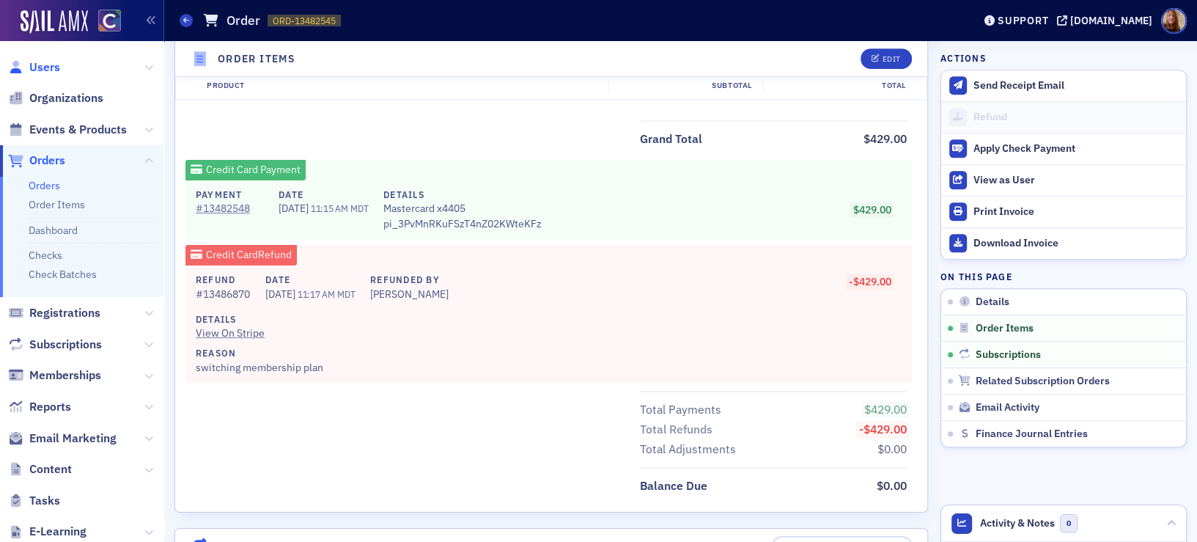
click at [40, 62] on span "Users" at bounding box center [44, 67] width 31 height 16
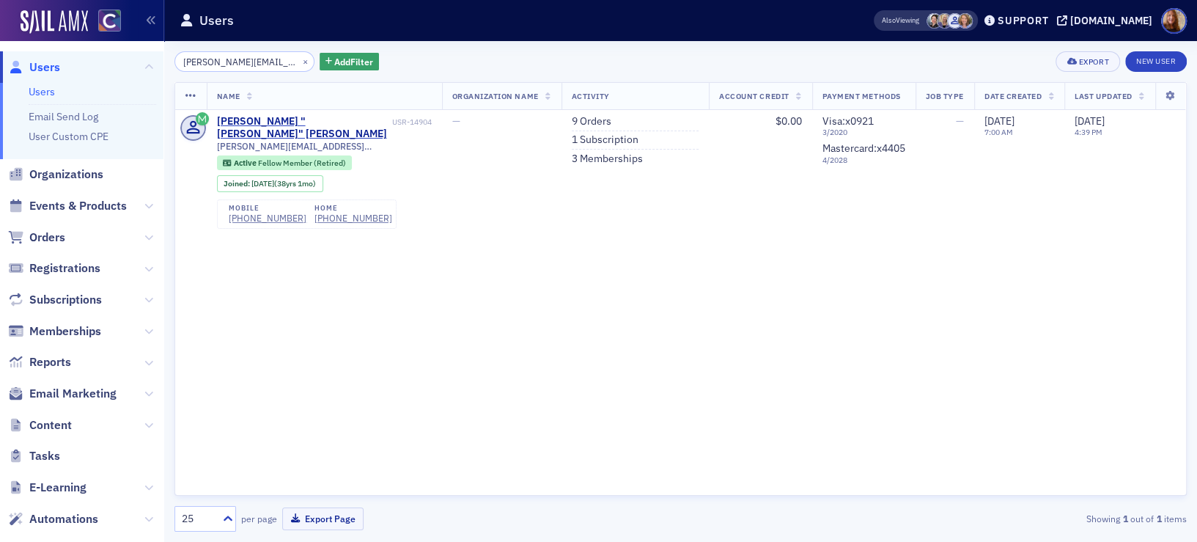
click at [533, 292] on div "Name Organization Name Activity Account Credit Payment Methods Job Type Date Cr…" at bounding box center [680, 288] width 1012 height 413
